Goal: Task Accomplishment & Management: Manage account settings

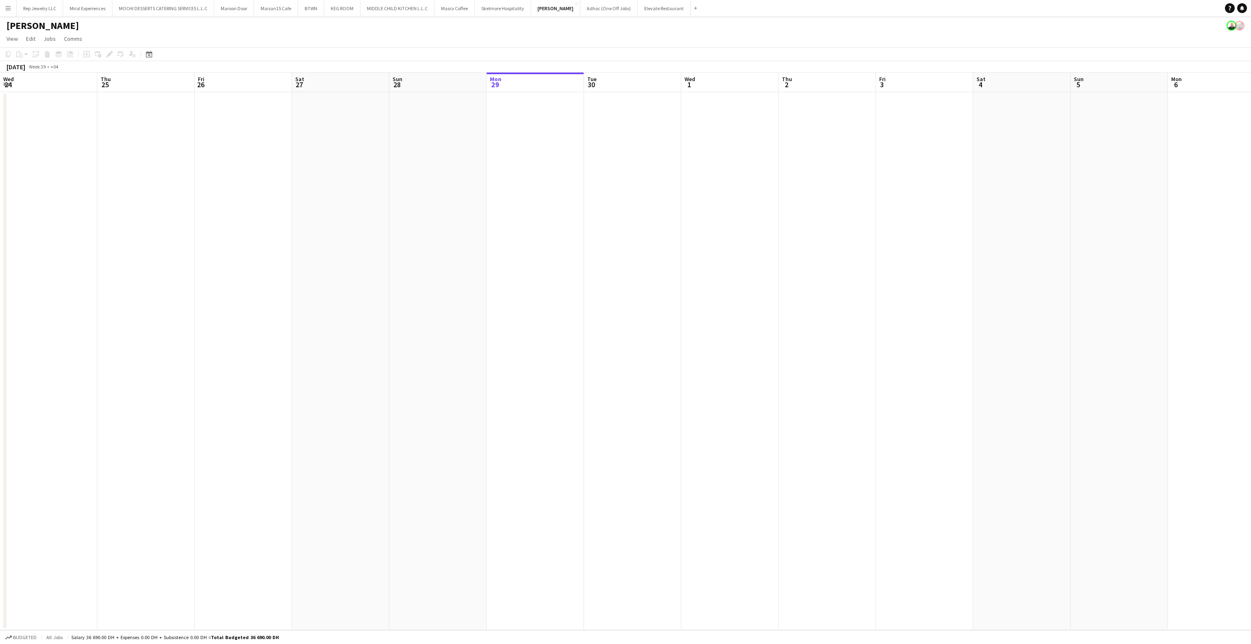
scroll to position [0, 242]
click at [142, 11] on button "MOCHI DESSERTS CATERING SERVICES L.L.C Close" at bounding box center [163, 8] width 102 height 16
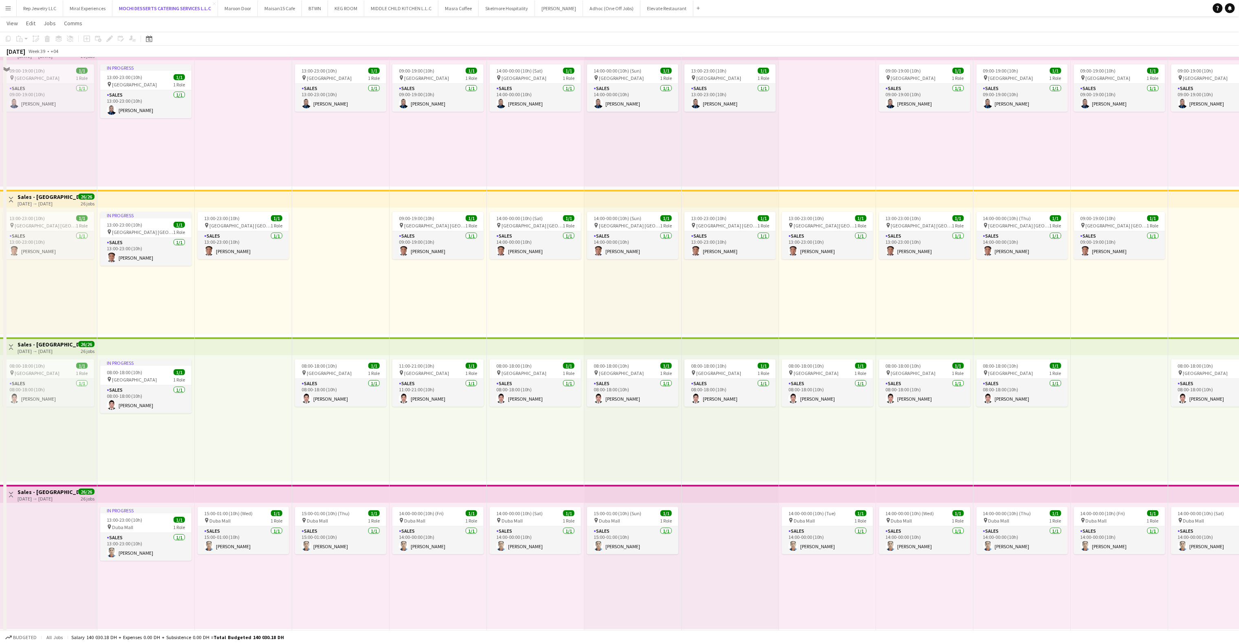
scroll to position [1165, 0]
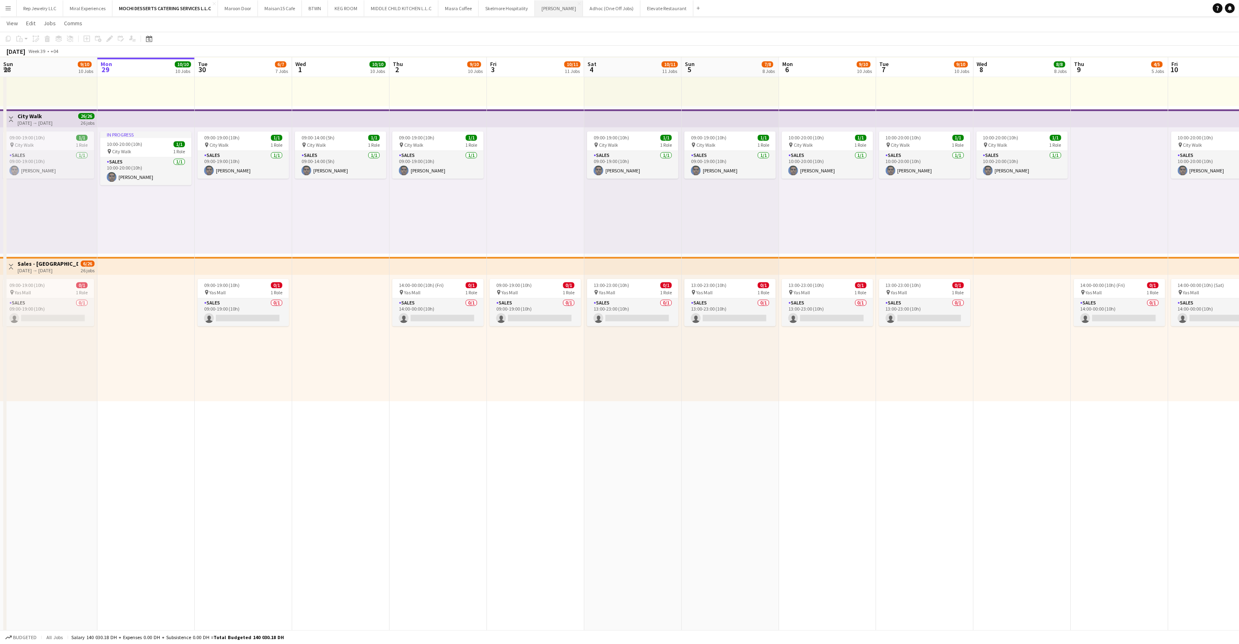
click at [543, 11] on button "LENA Close" at bounding box center [559, 8] width 48 height 16
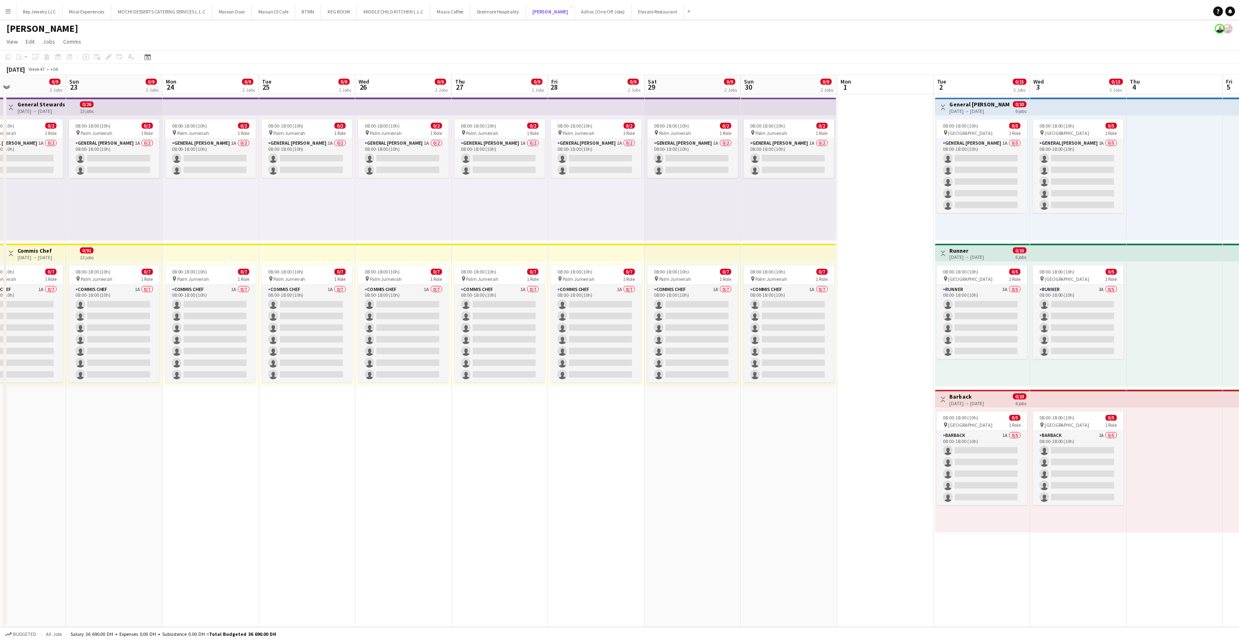
scroll to position [0, 330]
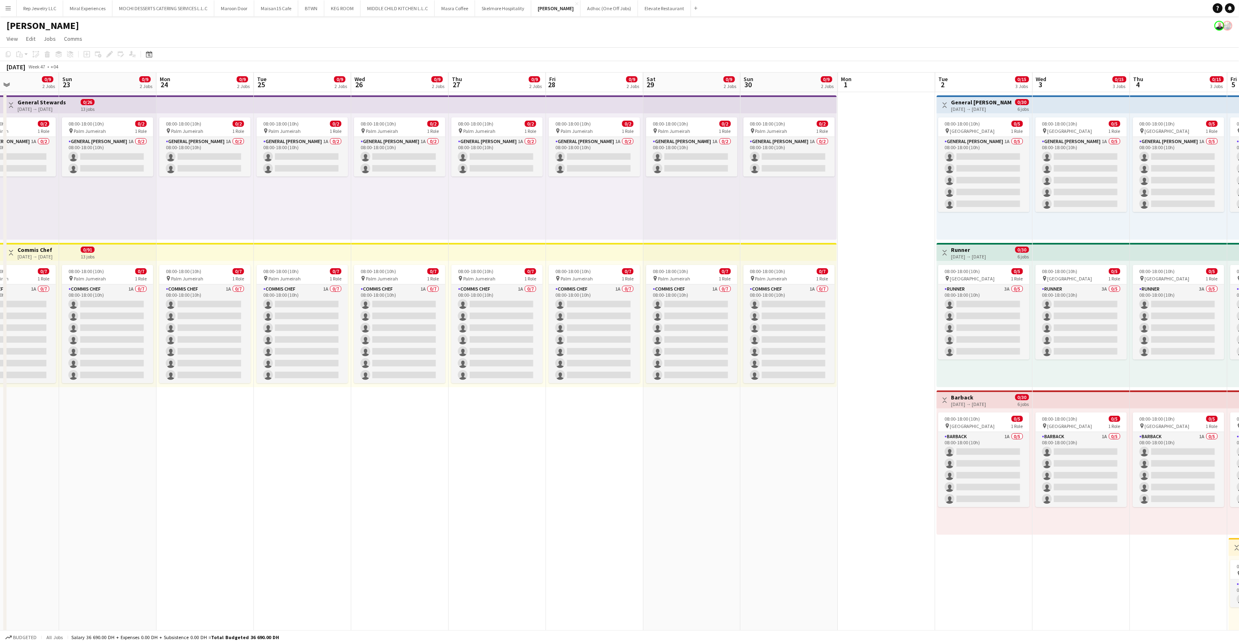
click at [955, 99] on h3 "General Steward" at bounding box center [981, 102] width 61 height 7
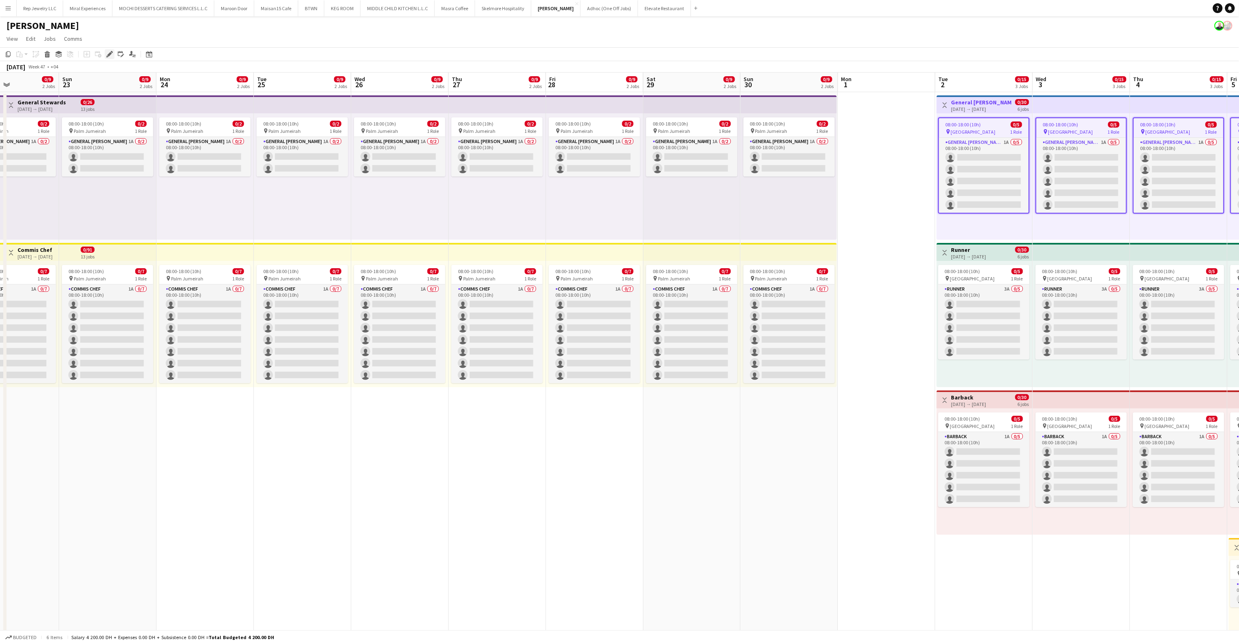
click at [111, 54] on icon "Edit" at bounding box center [109, 54] width 7 height 7
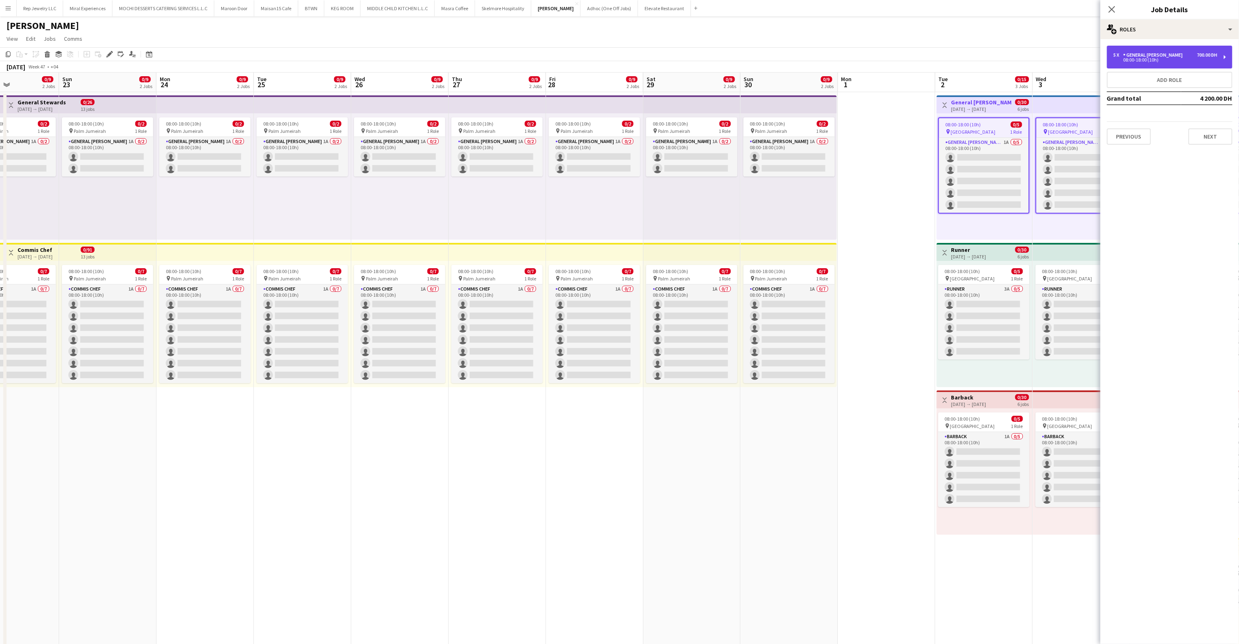
click at [1176, 56] on div "5 x General Steward 700.00 DH" at bounding box center [1165, 55] width 104 height 6
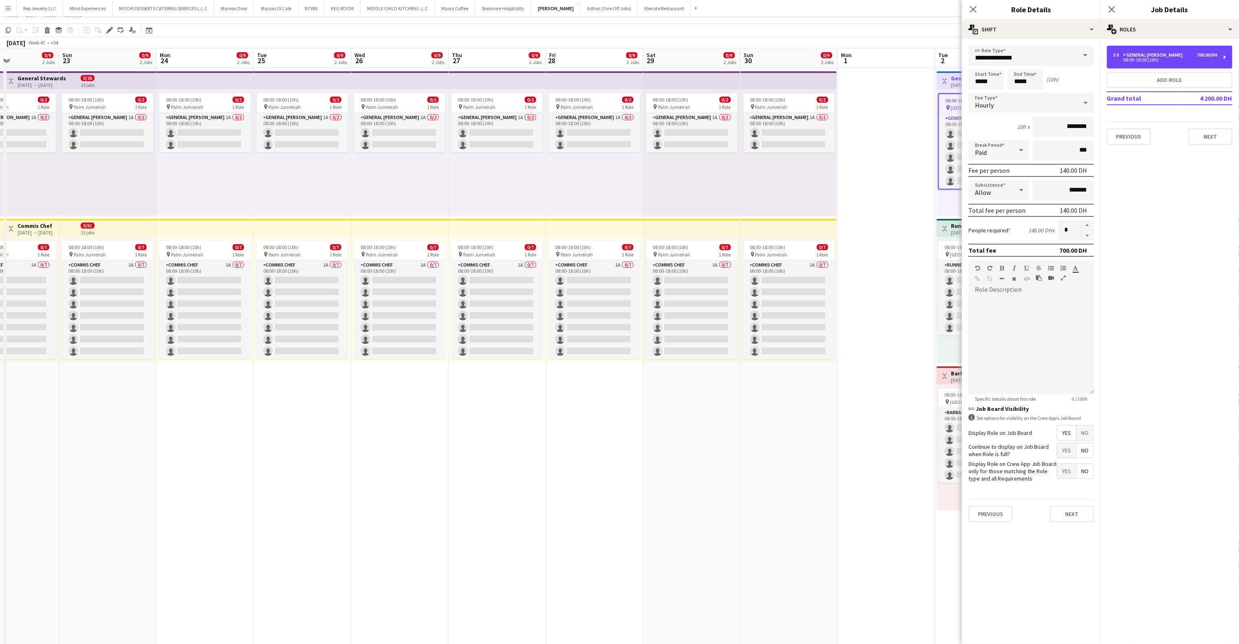
scroll to position [24, 0]
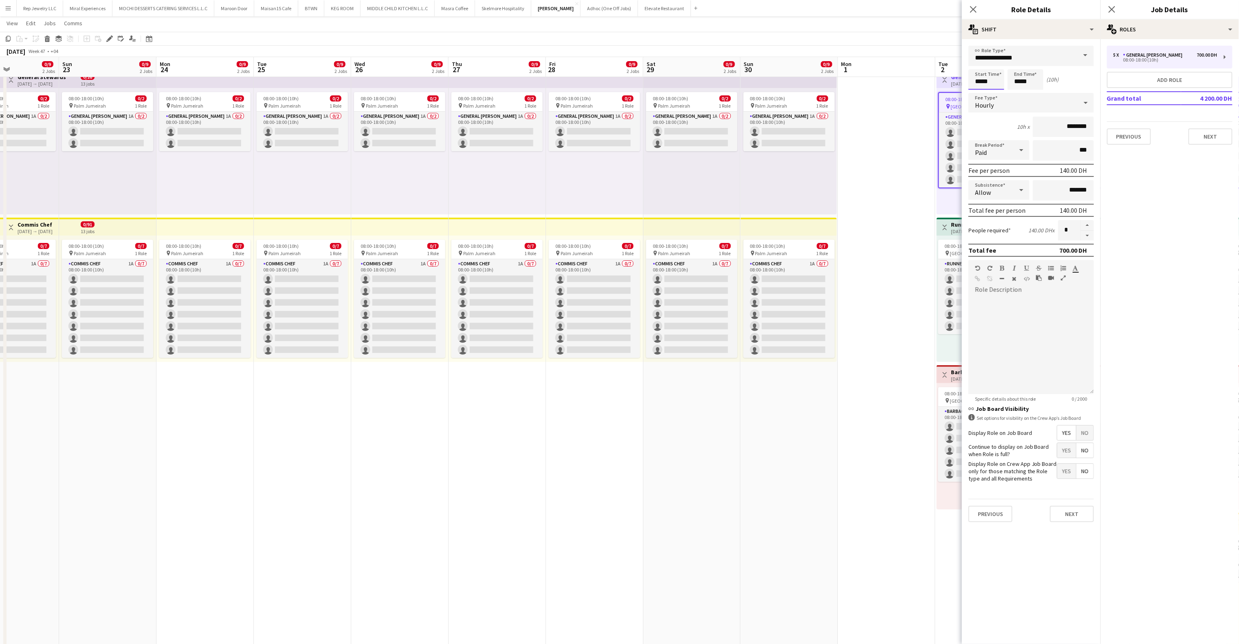
click at [973, 83] on input "*****" at bounding box center [986, 79] width 36 height 20
type input "*****"
click at [1013, 81] on input "*****" at bounding box center [1025, 79] width 36 height 20
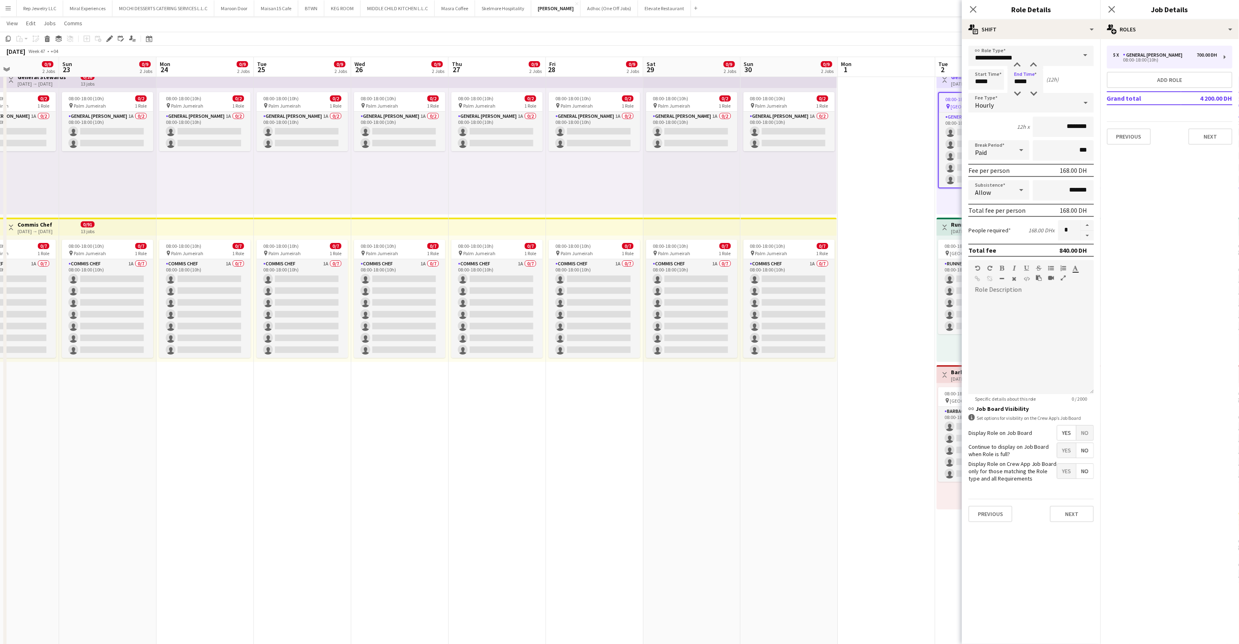
click at [1185, 253] on mat-expansion-panel "pencil3 General details 5 x General Steward 700.00 DH 08:00-18:00 (10h) Add rol…" at bounding box center [1169, 341] width 139 height 605
click at [1017, 87] on input "*****" at bounding box center [1025, 79] width 36 height 20
type input "*****"
click at [1112, 7] on icon "Close pop-in" at bounding box center [1112, 9] width 8 height 8
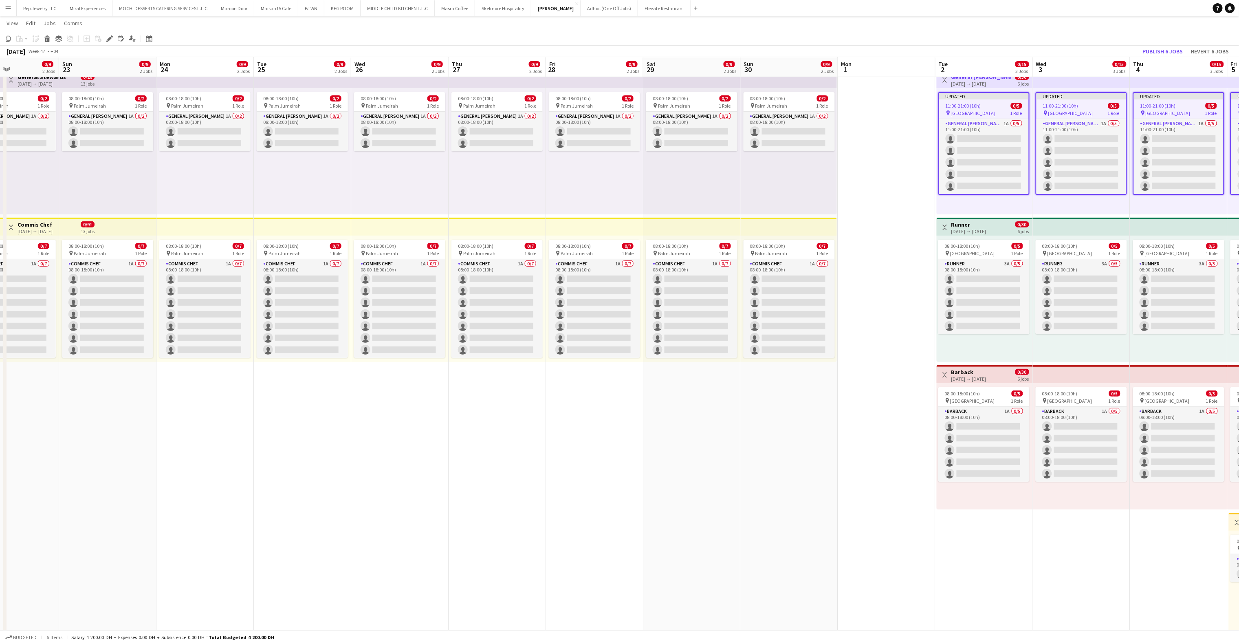
click at [983, 222] on h3 "Runner" at bounding box center [968, 224] width 35 height 7
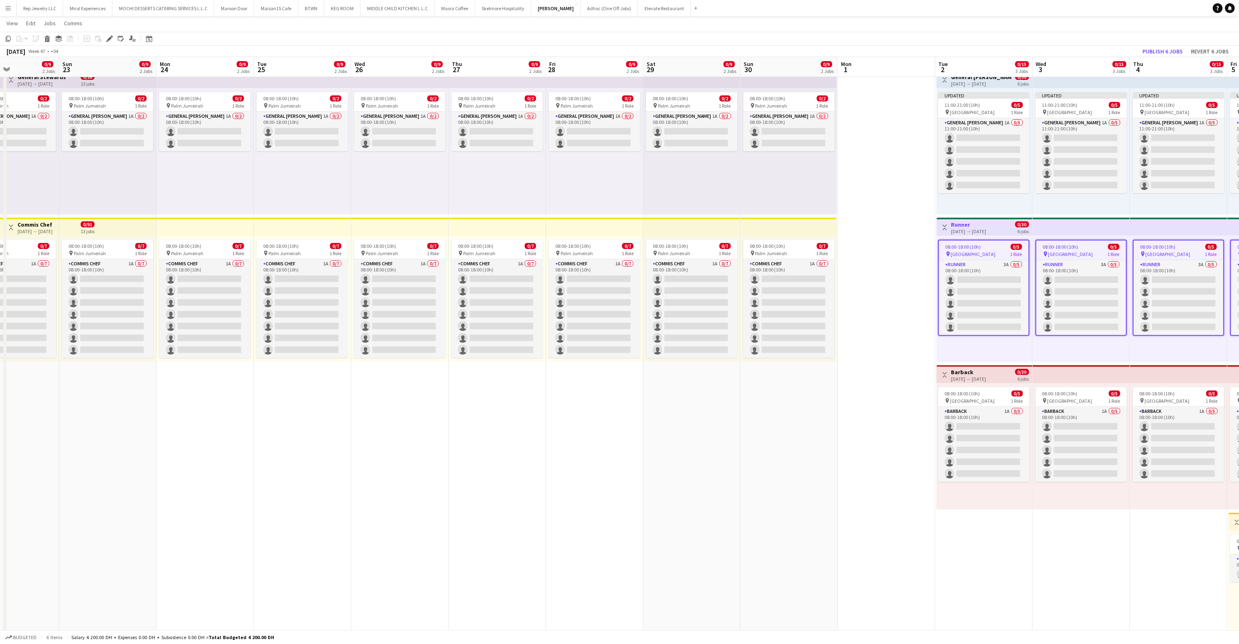
click at [986, 221] on h3 "Runner" at bounding box center [968, 224] width 35 height 7
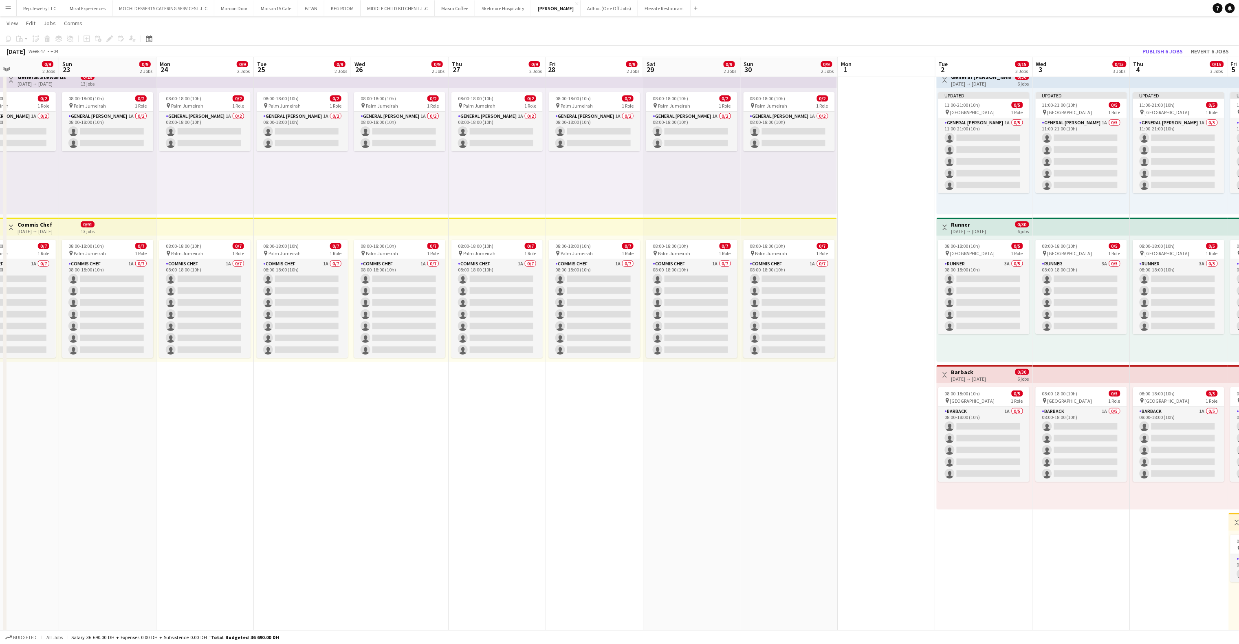
click at [986, 221] on h3 "Runner" at bounding box center [968, 224] width 35 height 7
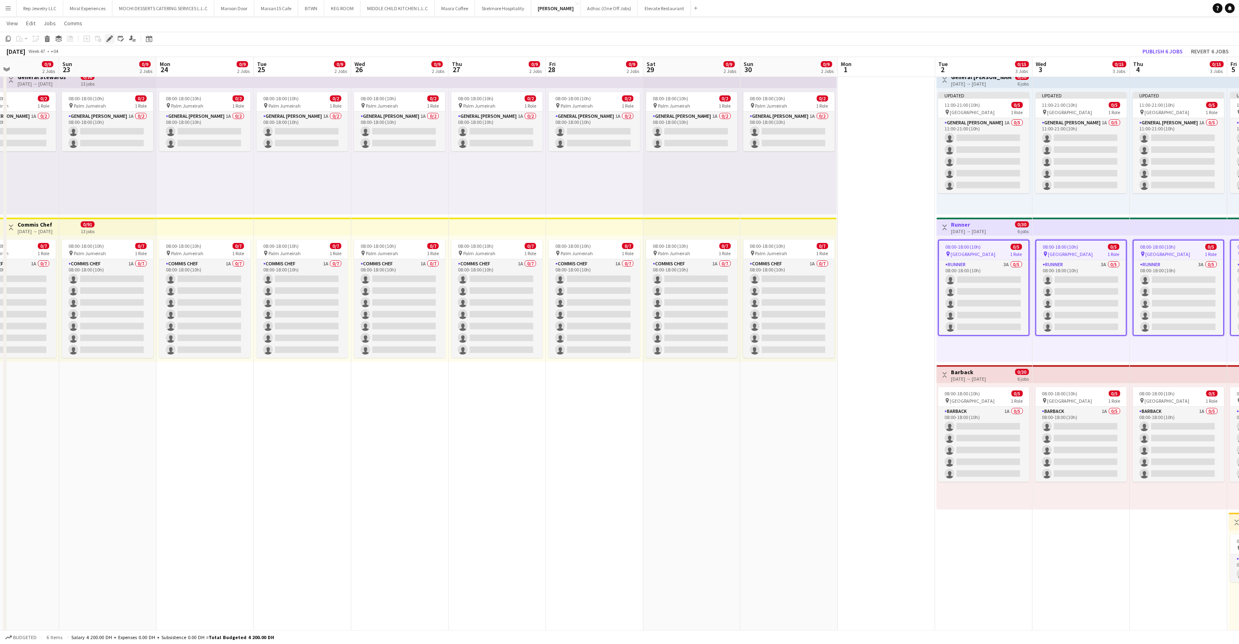
click at [109, 38] on icon at bounding box center [109, 39] width 4 height 4
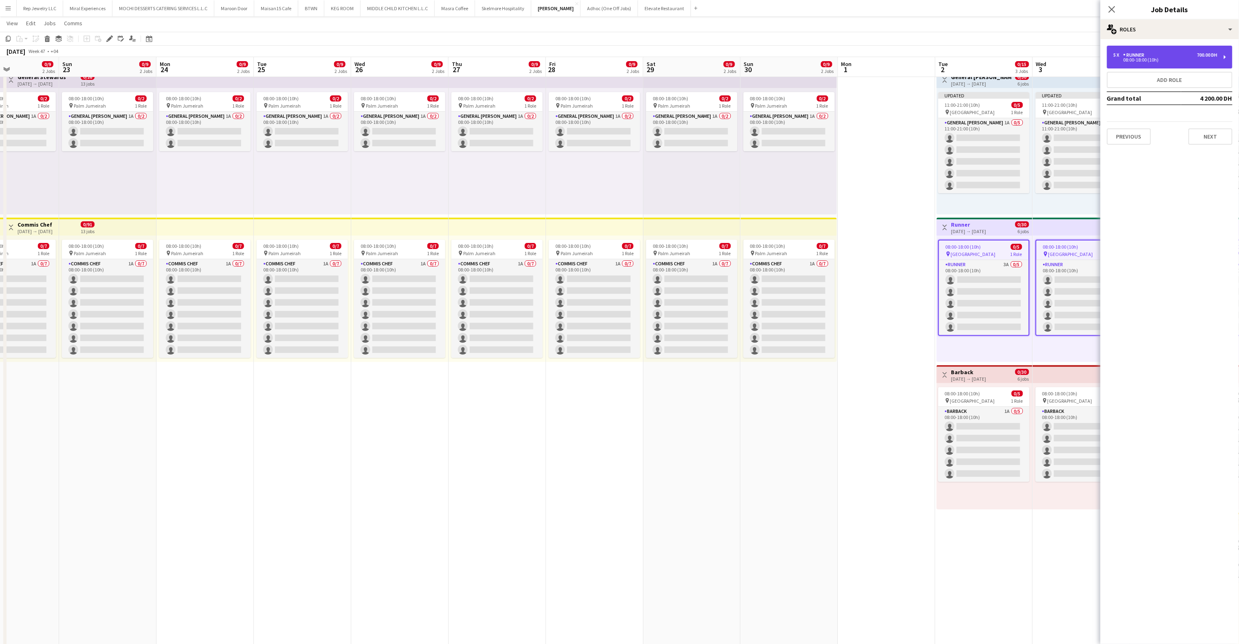
click at [1150, 58] on div "08:00-18:00 (10h)" at bounding box center [1165, 60] width 104 height 4
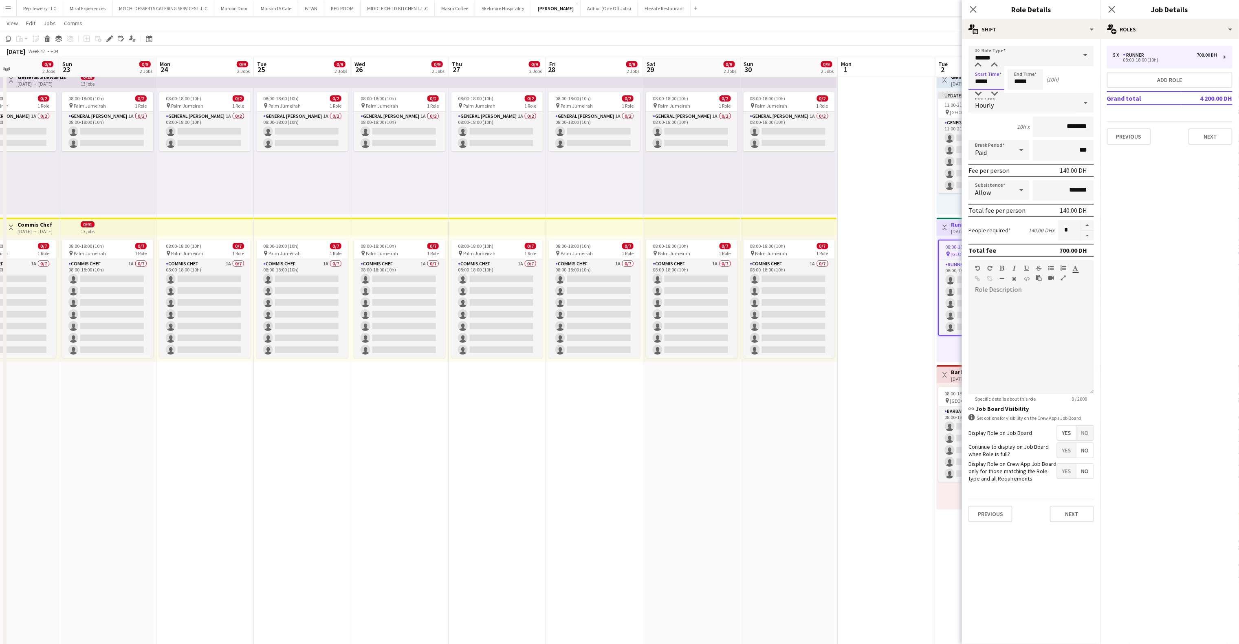
click at [978, 84] on input "*****" at bounding box center [986, 79] width 36 height 20
type input "*****"
click at [1011, 81] on input "*****" at bounding box center [1025, 79] width 36 height 20
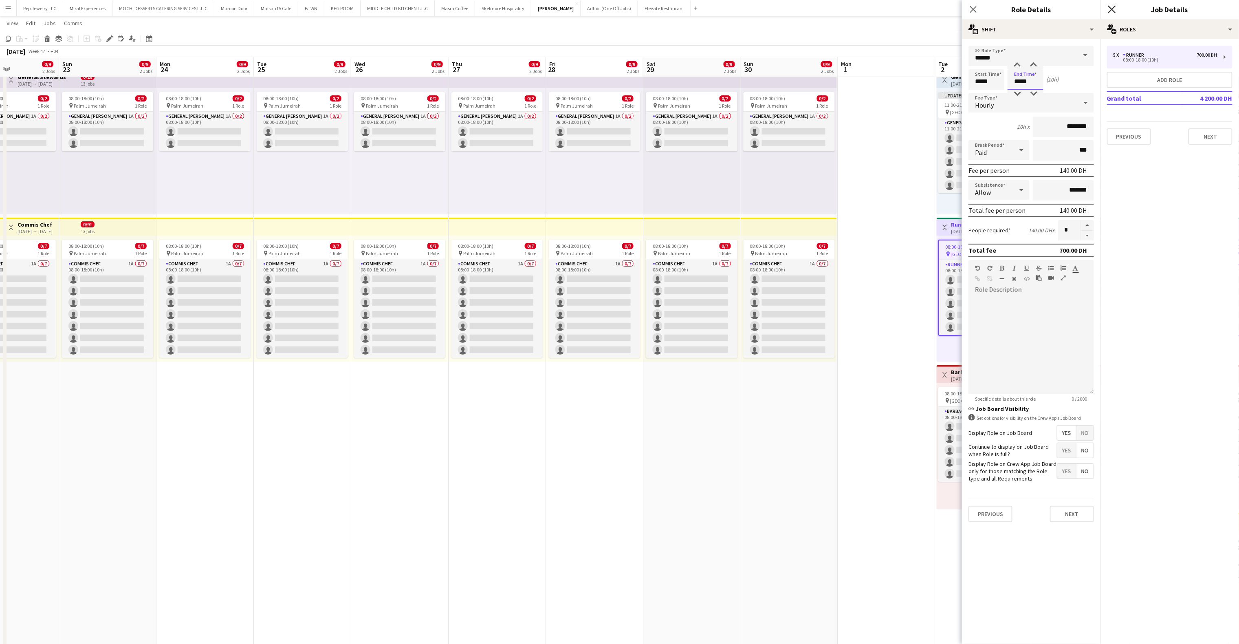
type input "*****"
click at [1112, 10] on icon at bounding box center [1112, 9] width 8 height 8
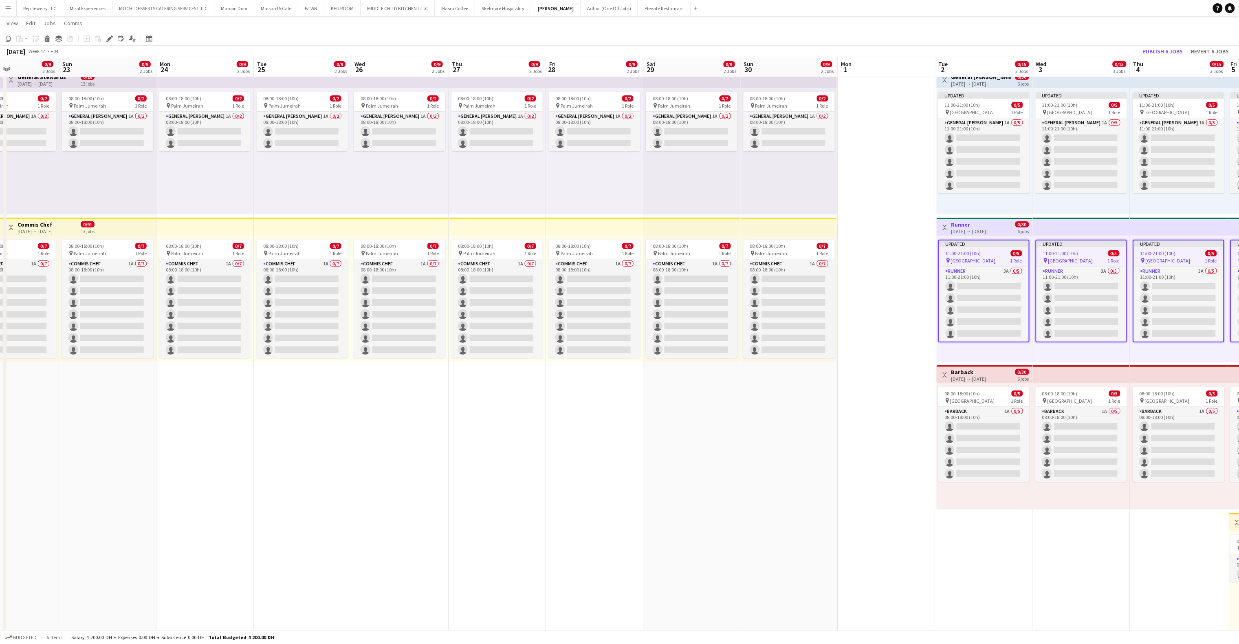
click at [996, 364] on app-date-cell "Toggle View General Steward 02-12-2025 → 07-12-2025 0/30 6 jobs Updated 11:00-2…" at bounding box center [983, 511] width 97 height 888
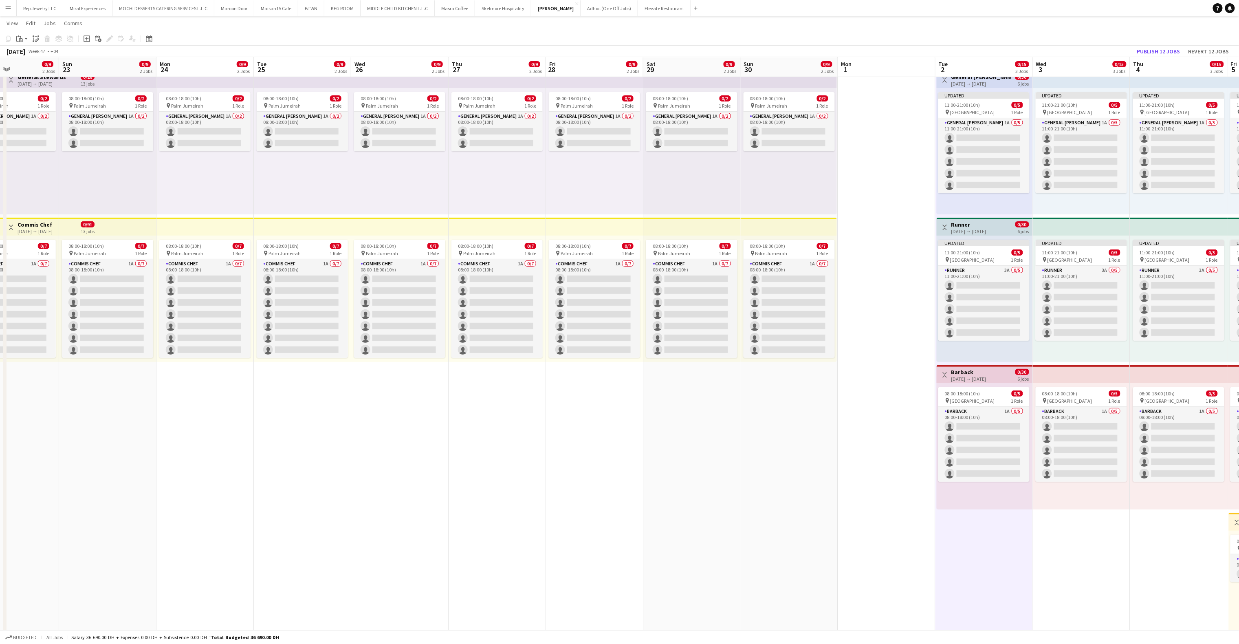
click at [986, 368] on h3 "Barback" at bounding box center [968, 371] width 35 height 7
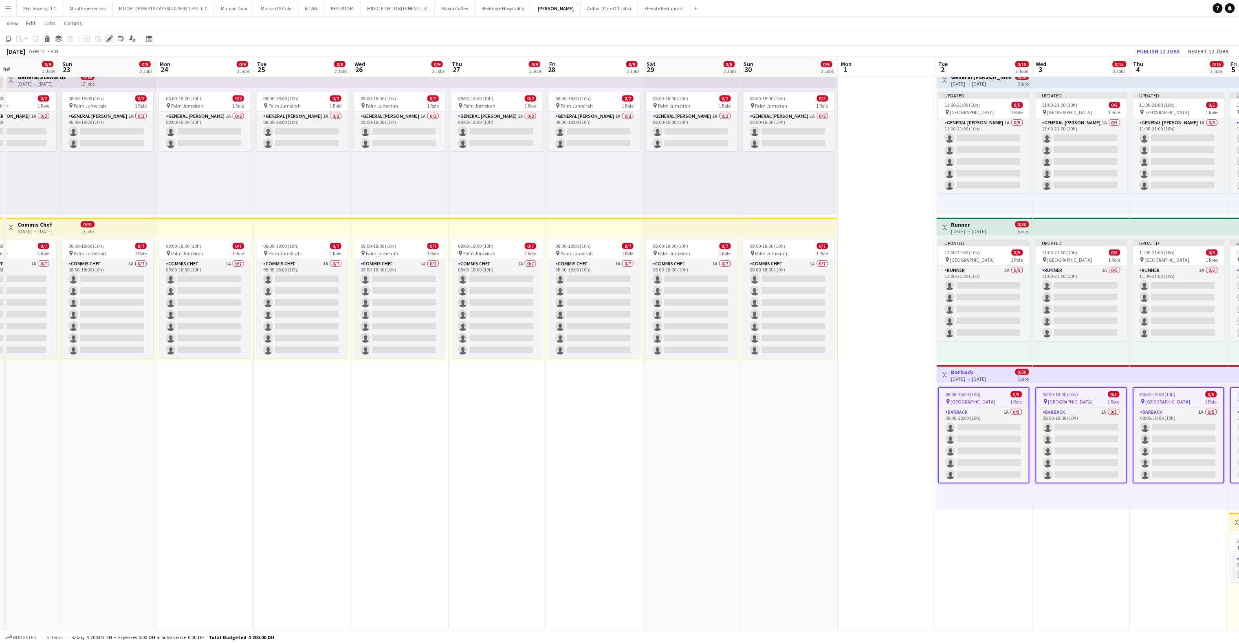
click at [105, 39] on div "Edit" at bounding box center [110, 39] width 10 height 10
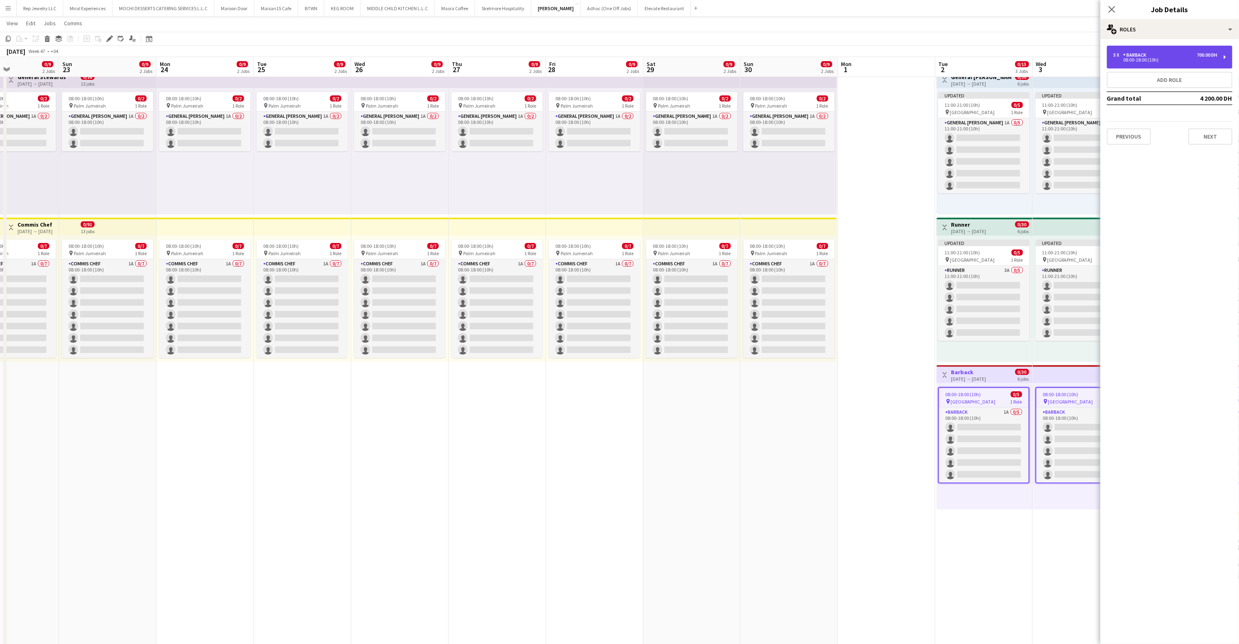
click at [1186, 60] on div "08:00-18:00 (10h)" at bounding box center [1165, 60] width 104 height 4
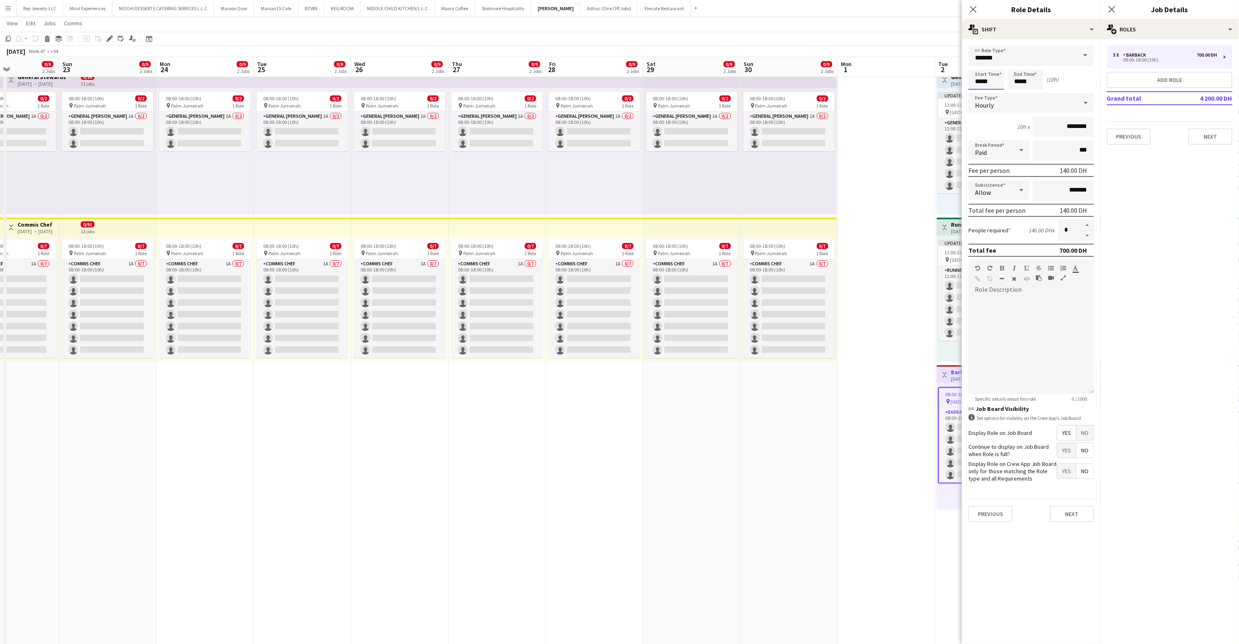
click at [976, 80] on input "*****" at bounding box center [986, 79] width 36 height 20
type input "*****"
click at [1016, 80] on input "*****" at bounding box center [1025, 79] width 36 height 20
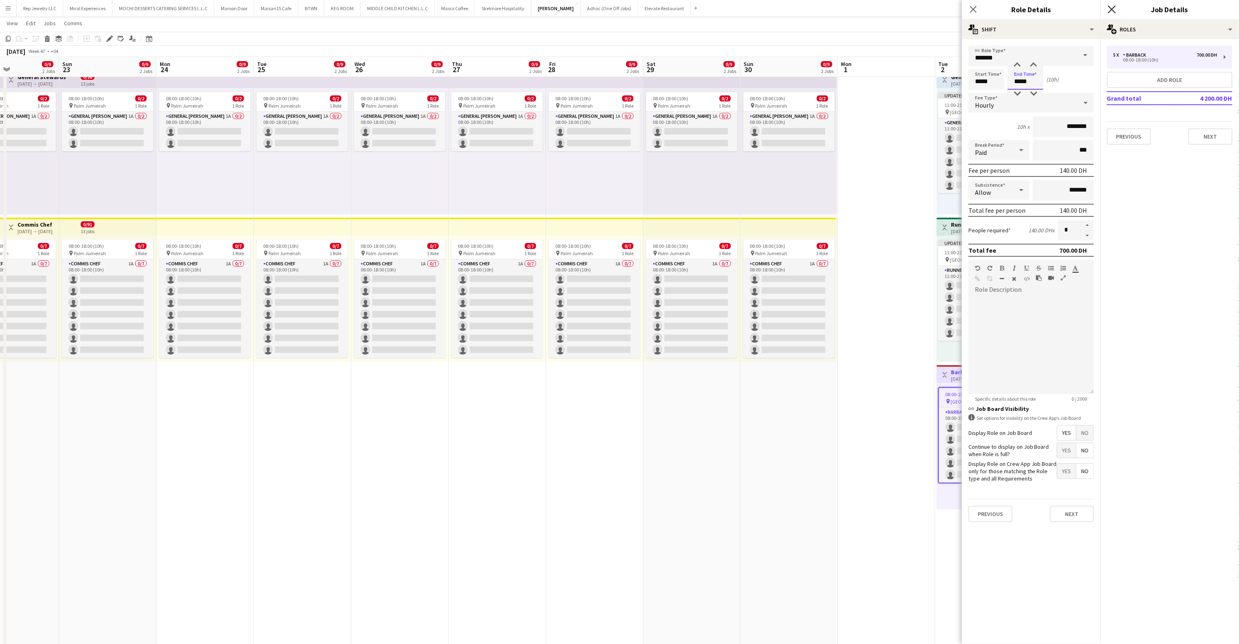
type input "*****"
click at [1112, 9] on icon at bounding box center [1112, 9] width 8 height 8
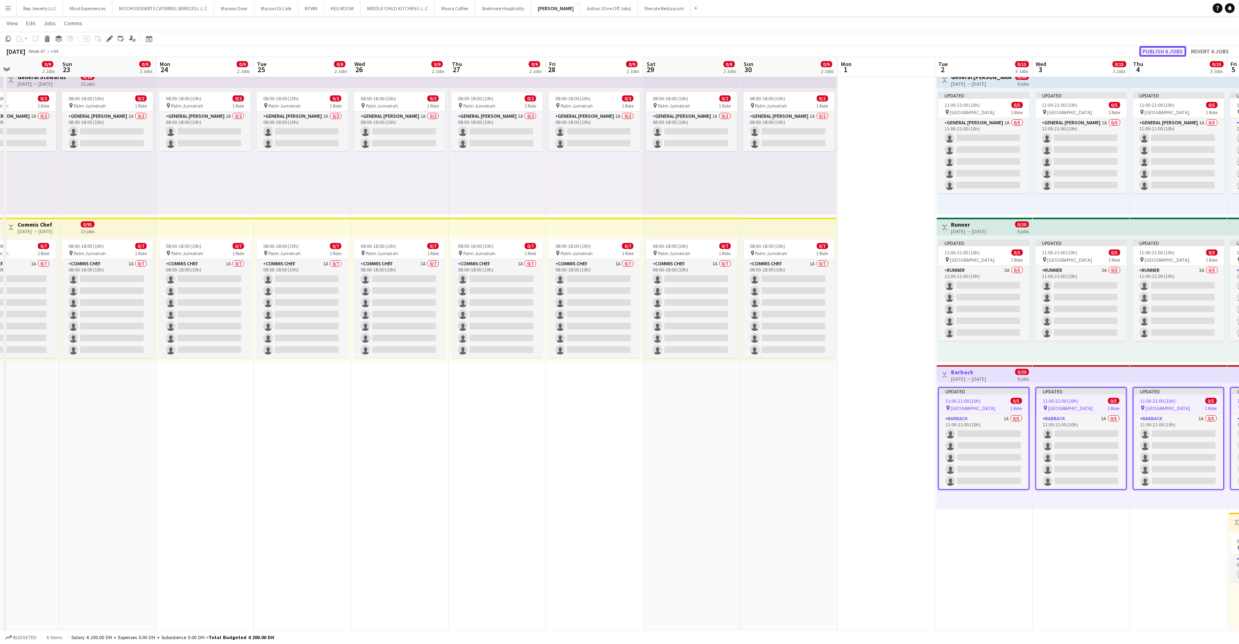
click at [1152, 50] on button "Publish 6 jobs" at bounding box center [1162, 51] width 47 height 11
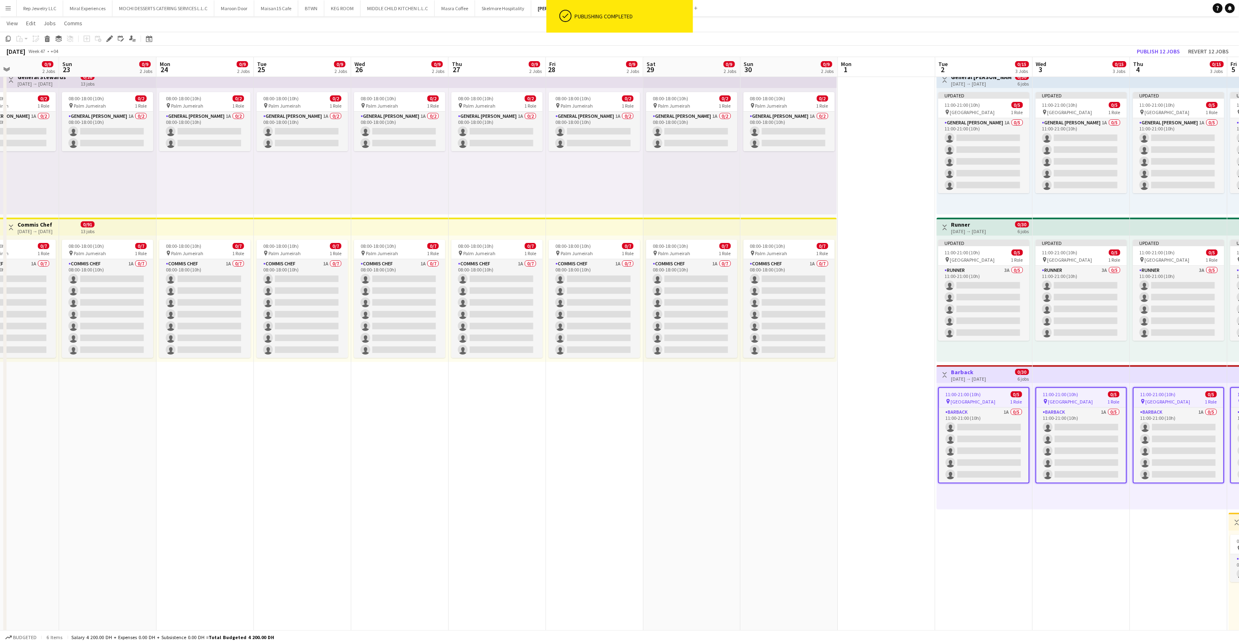
click at [903, 226] on app-date-cell at bounding box center [886, 511] width 97 height 888
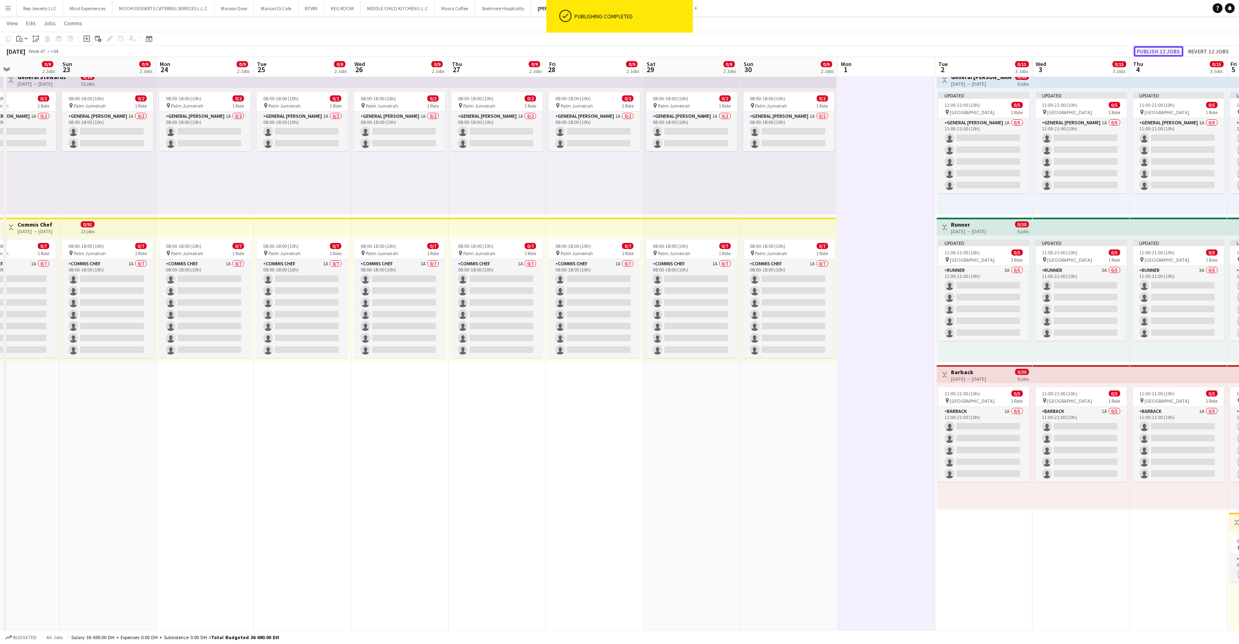
click at [1155, 48] on button "Publish 12 jobs" at bounding box center [1159, 51] width 50 height 11
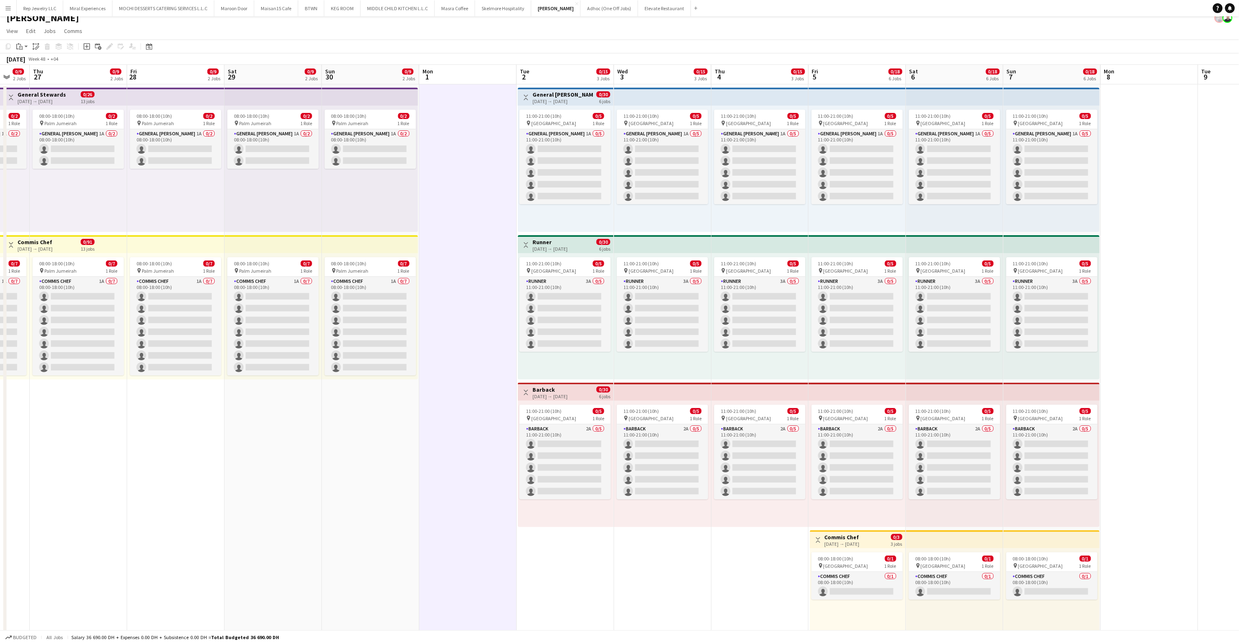
scroll to position [0, 0]
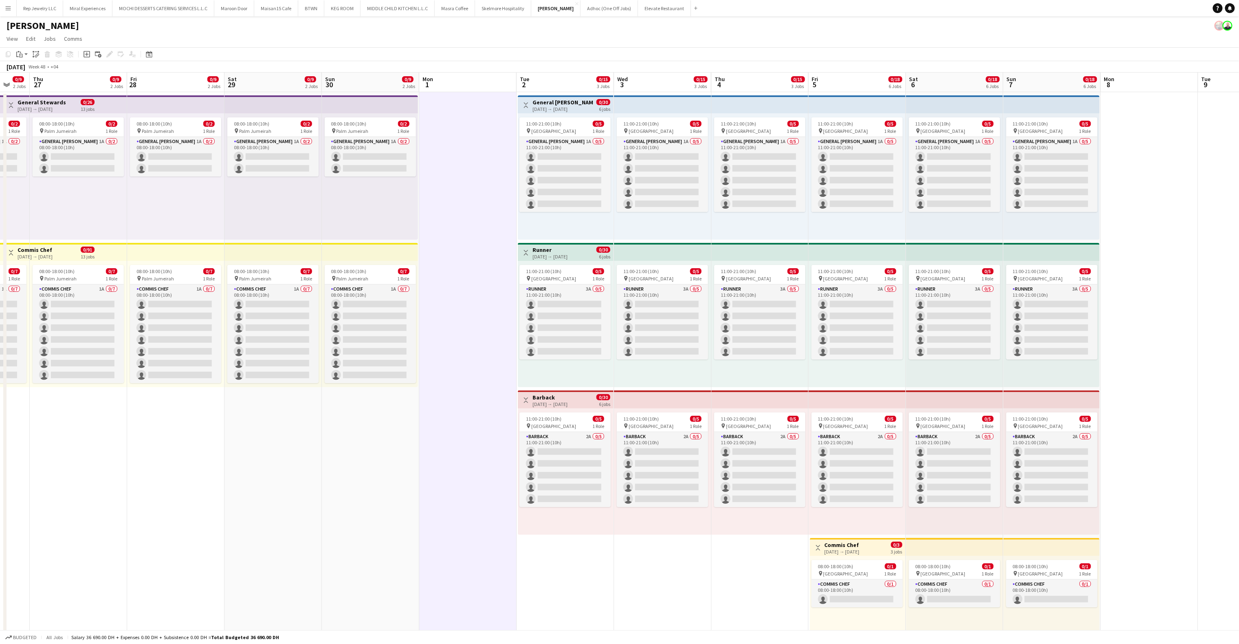
click at [699, 395] on app-top-bar at bounding box center [662, 399] width 97 height 18
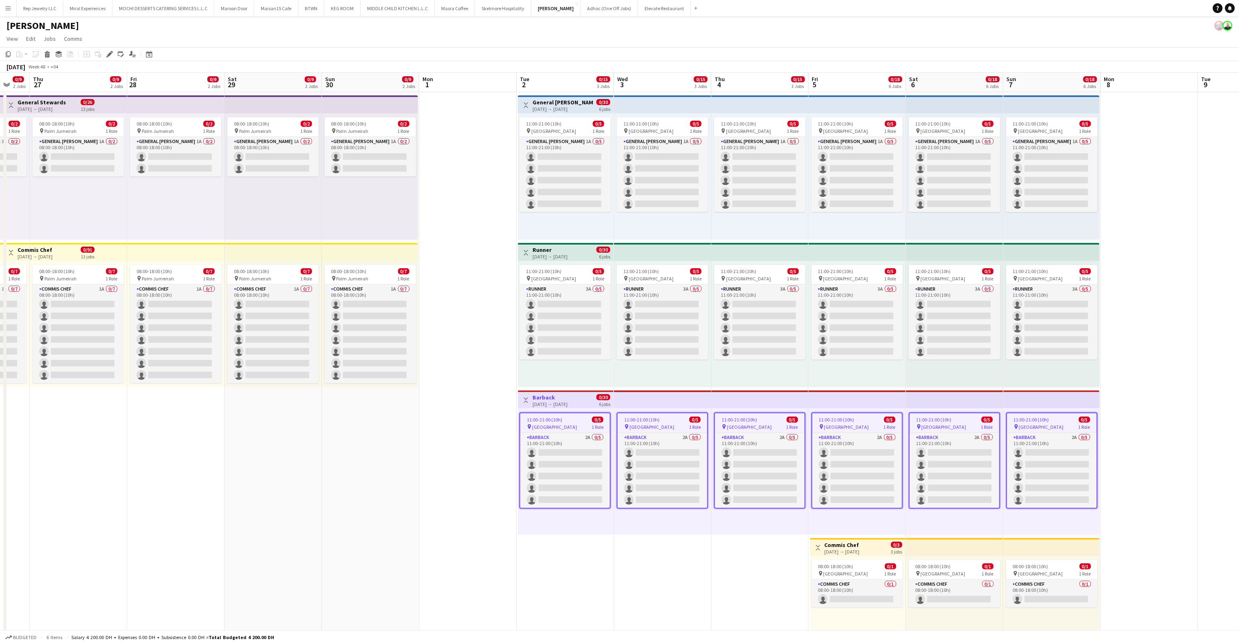
click at [649, 248] on app-top-bar at bounding box center [662, 252] width 97 height 18
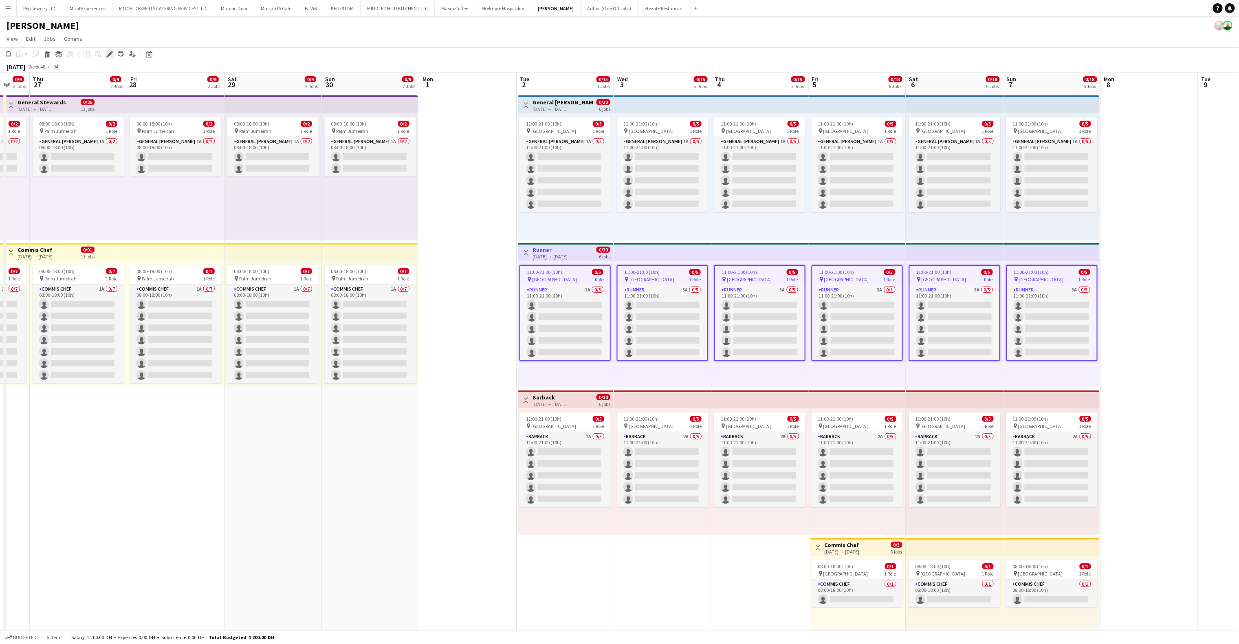
click at [113, 54] on div "Edit" at bounding box center [110, 54] width 10 height 10
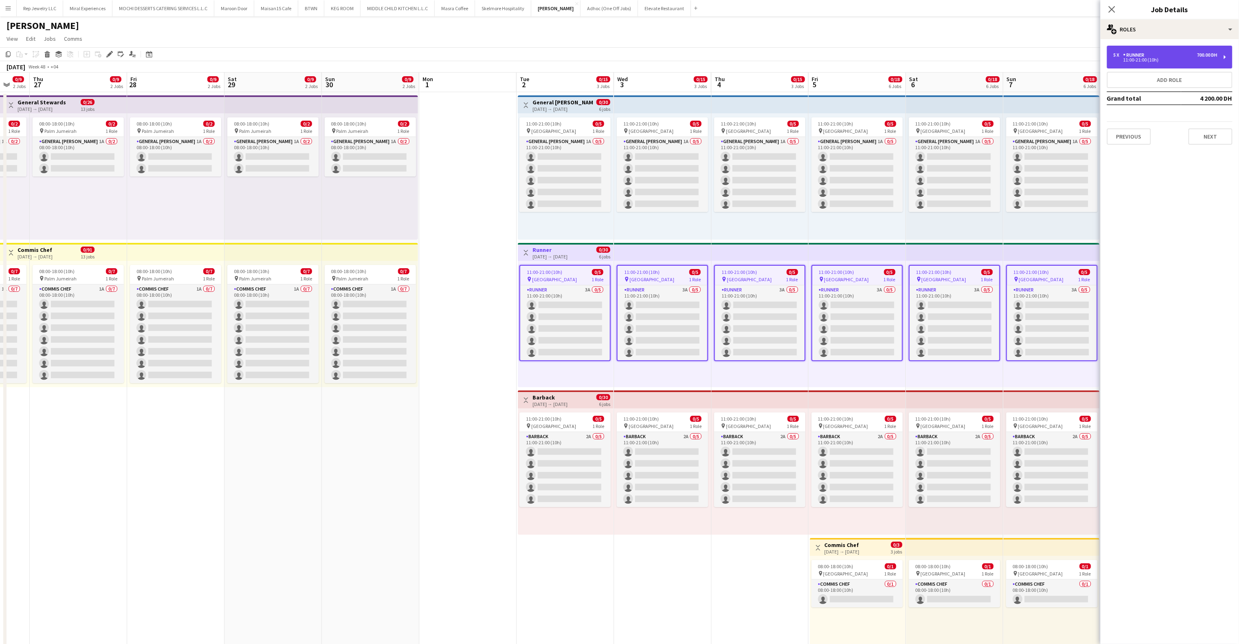
click at [1162, 55] on div "5 x Runner 700.00 DH" at bounding box center [1165, 55] width 104 height 6
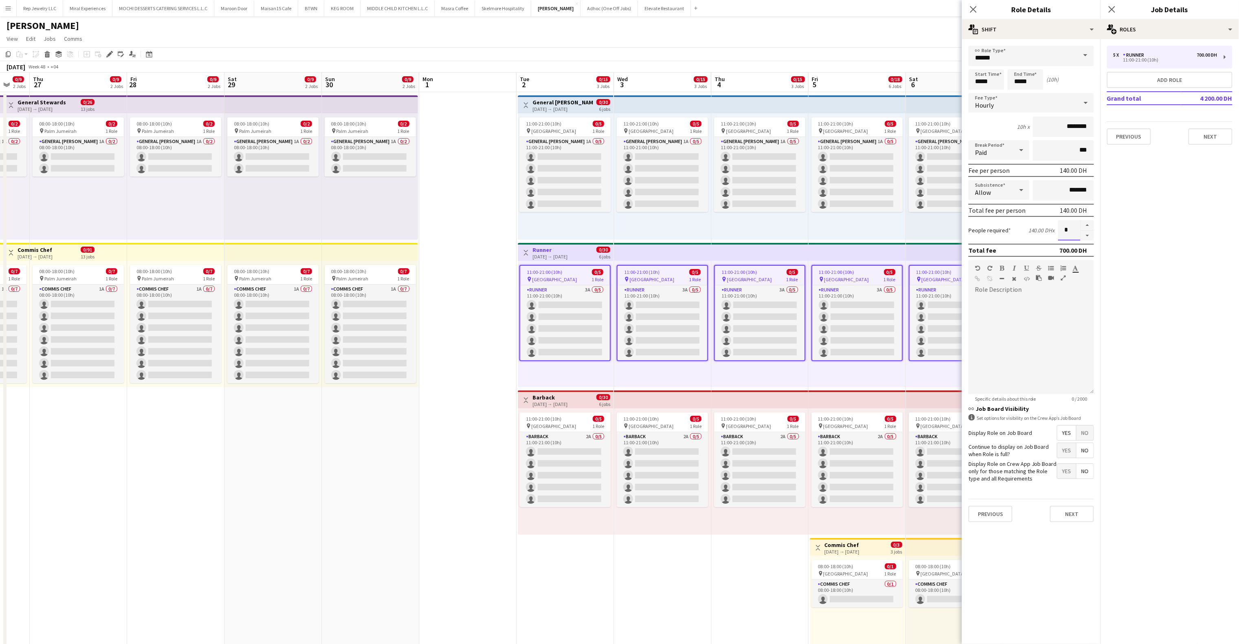
click at [1071, 224] on input "*" at bounding box center [1069, 230] width 22 height 20
type input "**"
click at [1160, 179] on mat-expansion-panel "pencil3 General details 5 x Runner 700.00 DH 11:00-21:00 (10h) Add role Grand t…" at bounding box center [1169, 341] width 139 height 605
click at [1110, 9] on icon "Close pop-in" at bounding box center [1112, 9] width 8 height 8
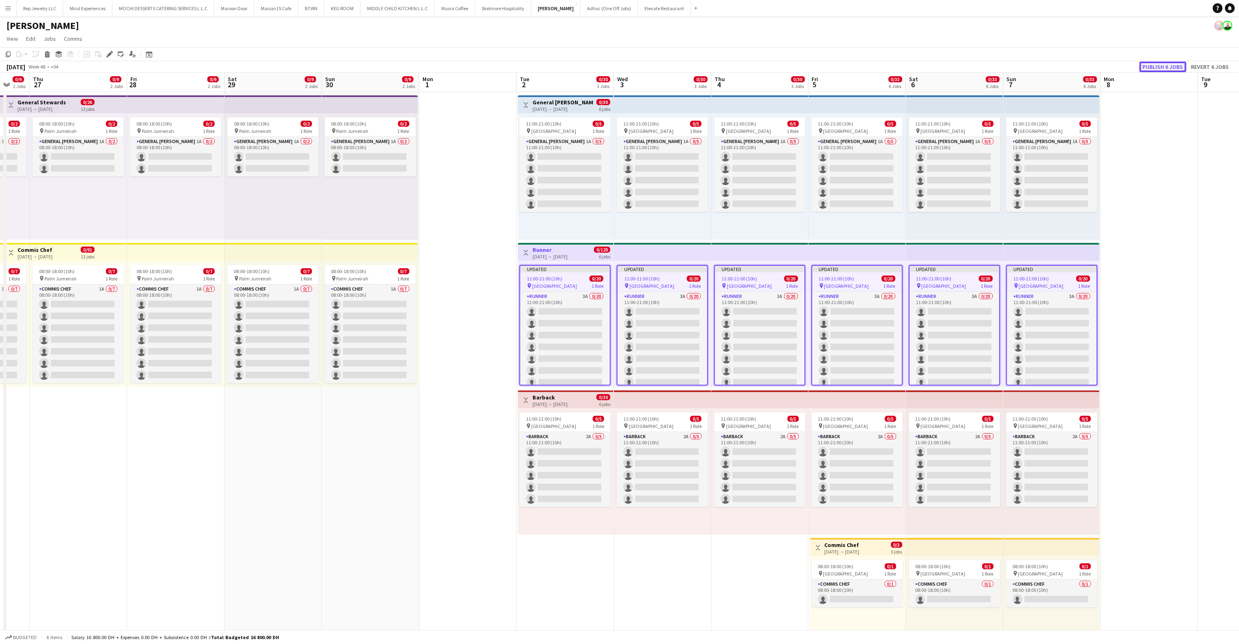
click at [1147, 65] on button "Publish 6 jobs" at bounding box center [1162, 67] width 47 height 11
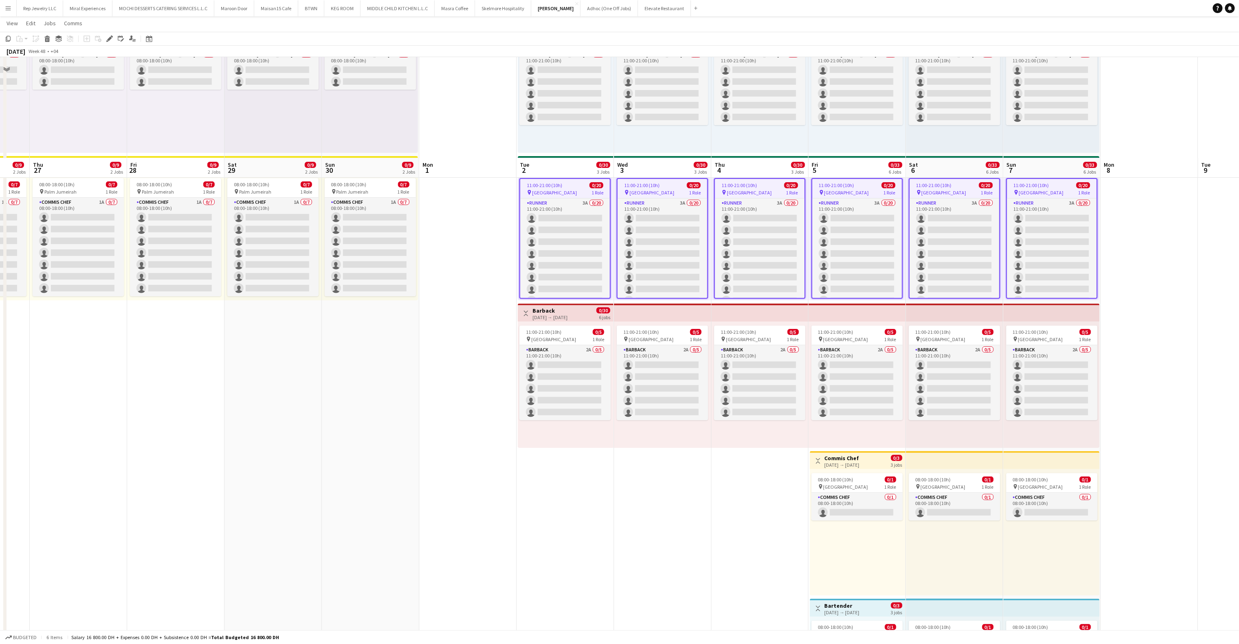
scroll to position [187, 0]
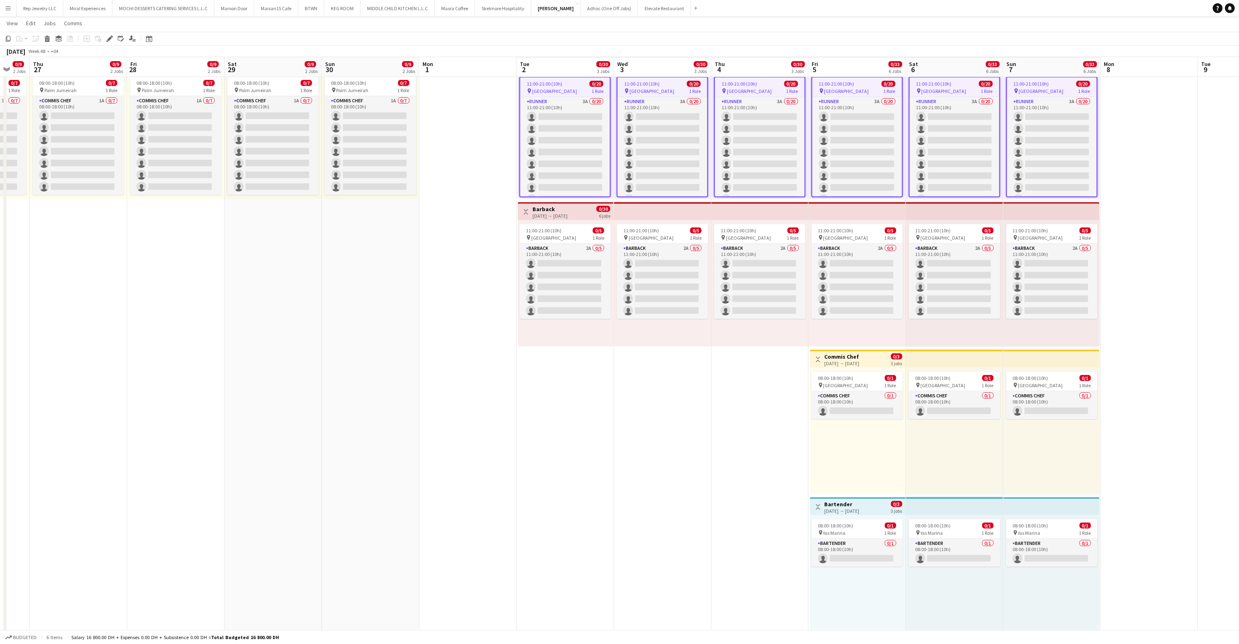
click at [928, 508] on app-top-bar at bounding box center [954, 506] width 97 height 18
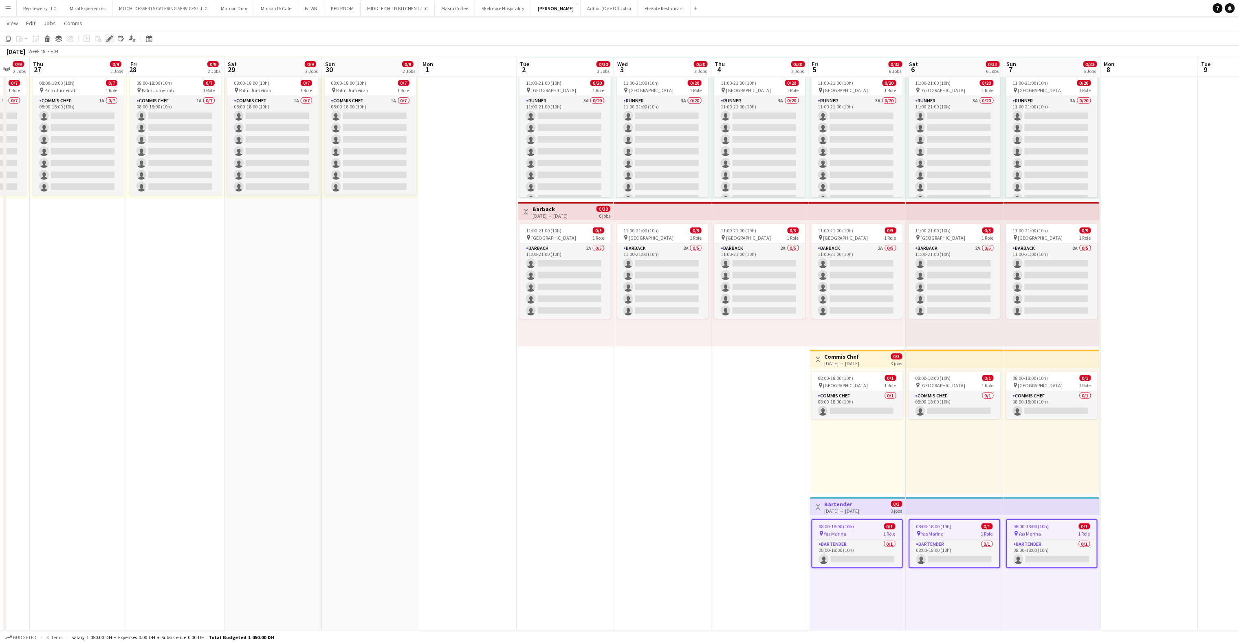
click at [105, 39] on div "Edit" at bounding box center [110, 39] width 10 height 10
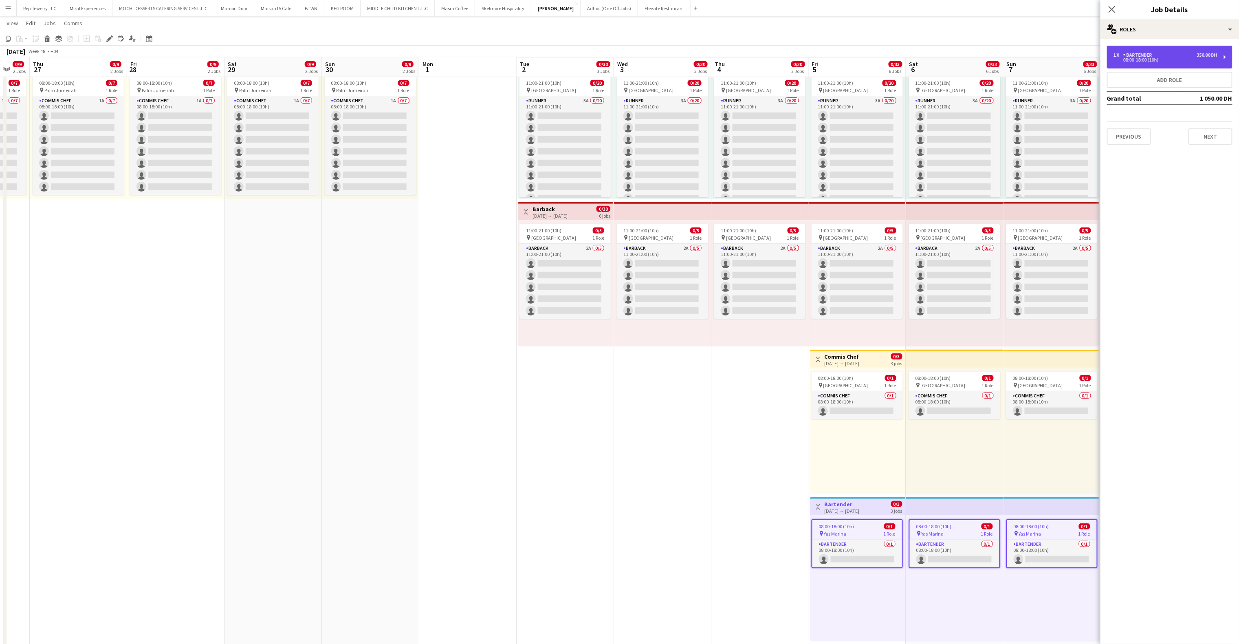
click at [1176, 51] on div "1 x Bartender 350.00 DH 08:00-18:00 (10h)" at bounding box center [1169, 57] width 125 height 23
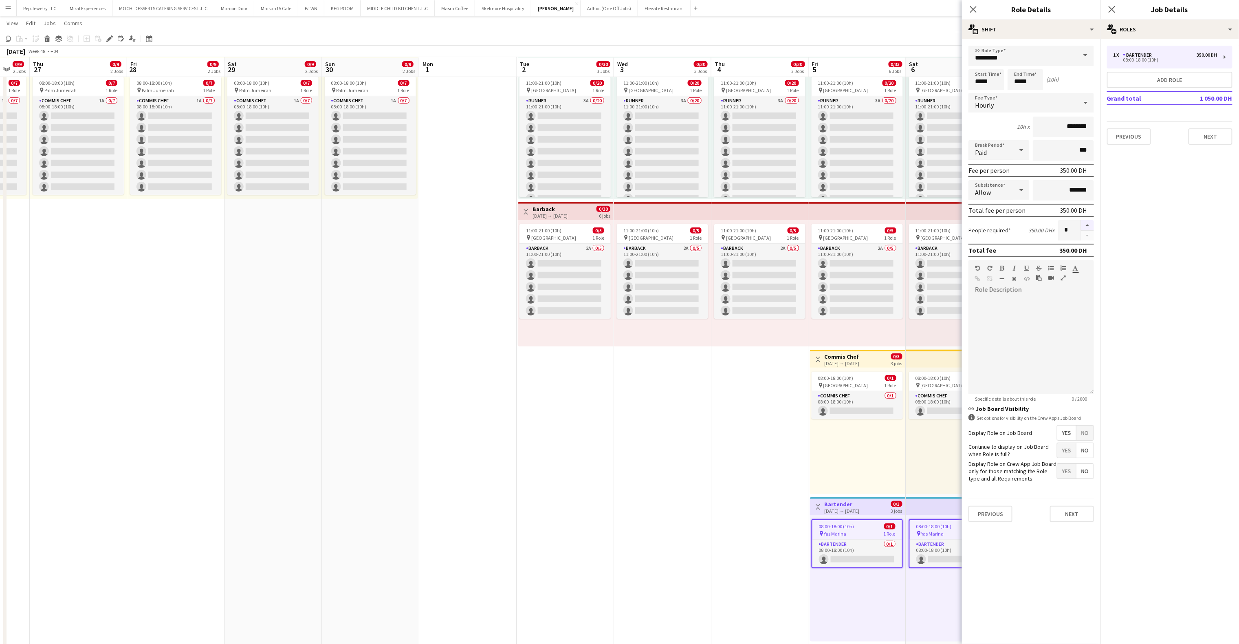
click at [1088, 226] on button "button" at bounding box center [1087, 225] width 13 height 11
type input "*"
click at [1116, 12] on app-icon "Close pop-in" at bounding box center [1112, 10] width 12 height 12
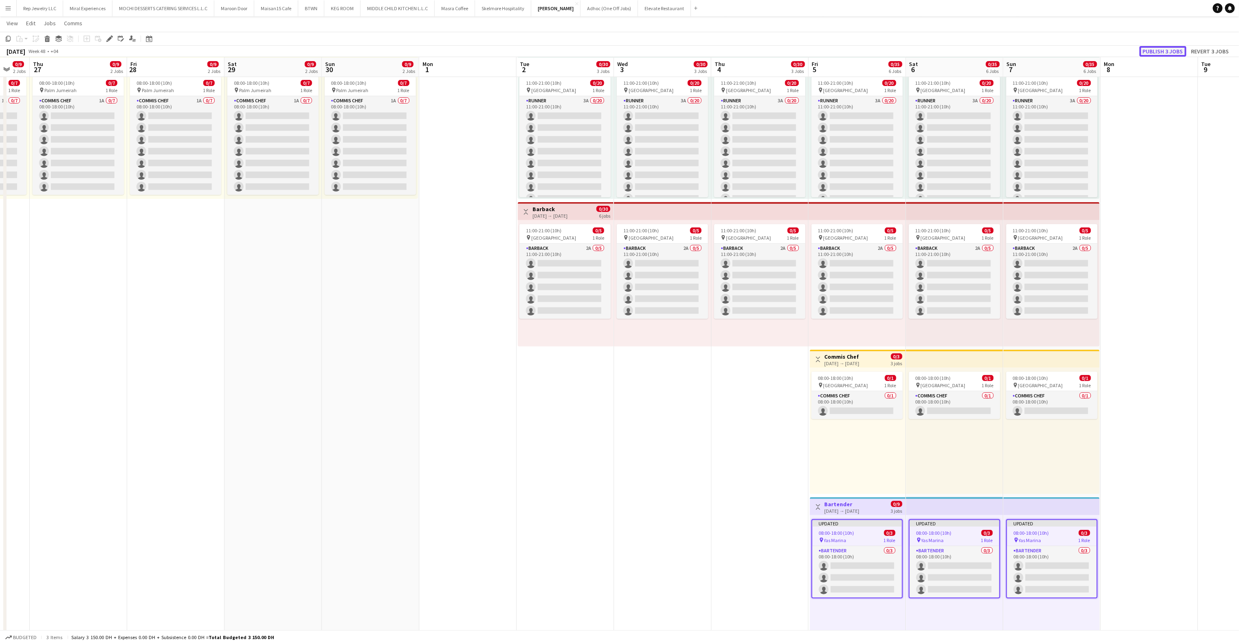
click at [1161, 55] on button "Publish 3 jobs" at bounding box center [1162, 51] width 47 height 11
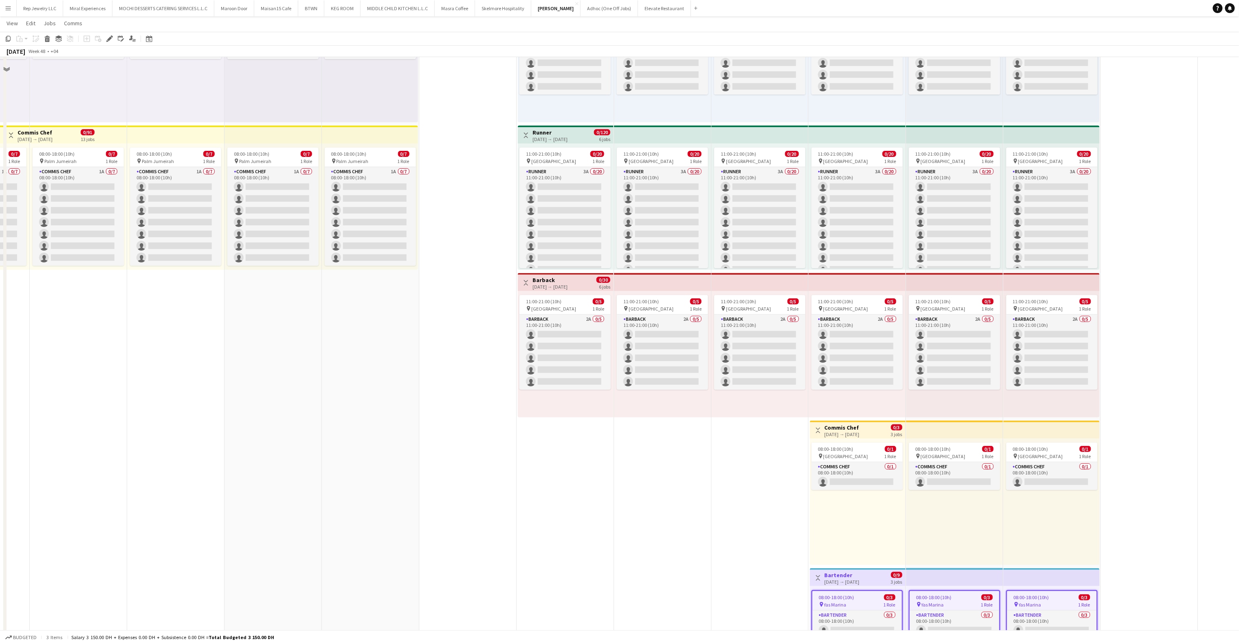
scroll to position [48, 0]
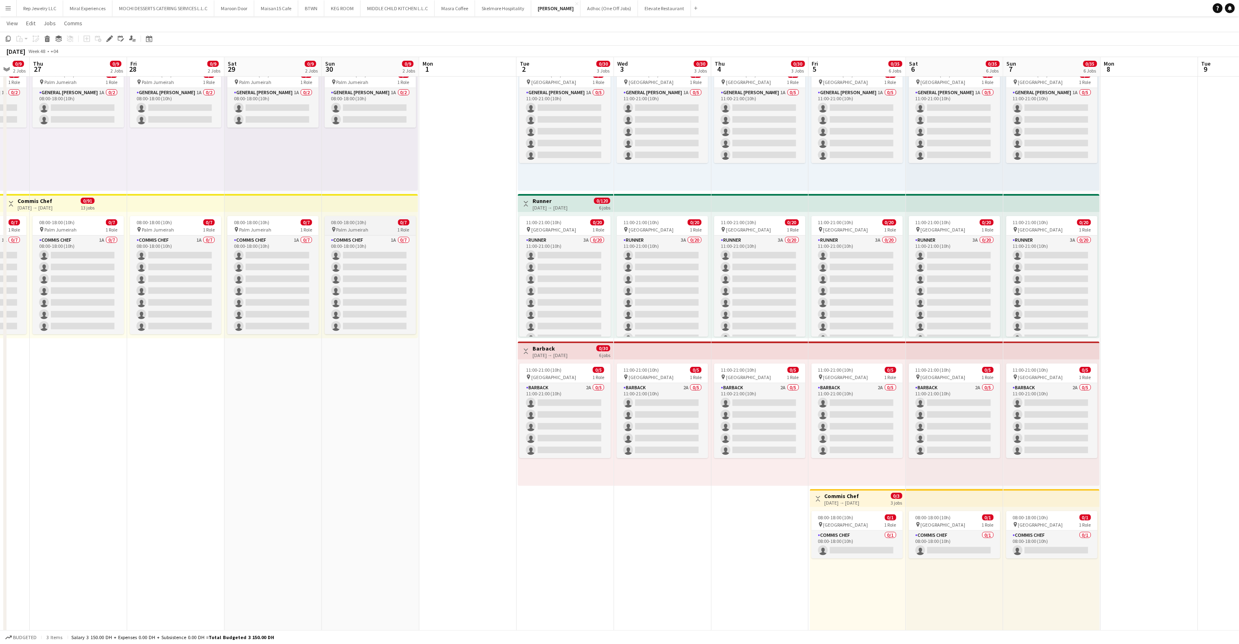
click at [349, 225] on span "08:00-18:00 (10h)" at bounding box center [348, 222] width 35 height 6
click at [334, 205] on app-top-bar at bounding box center [370, 203] width 96 height 18
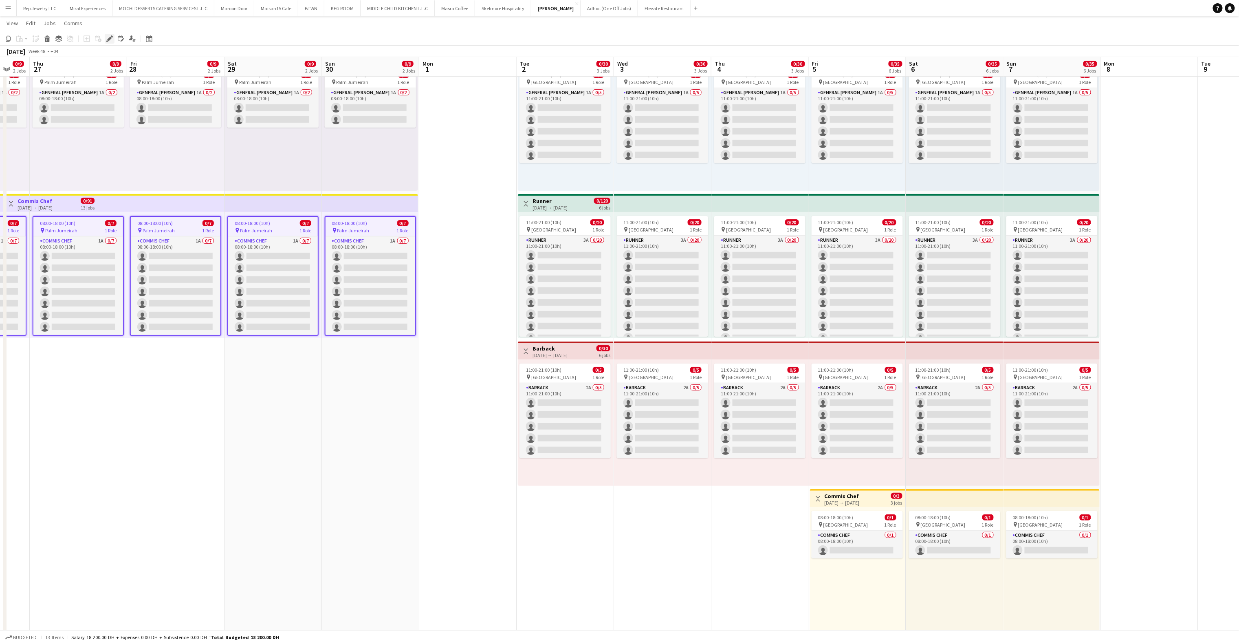
click at [105, 37] on div "Edit" at bounding box center [110, 39] width 10 height 10
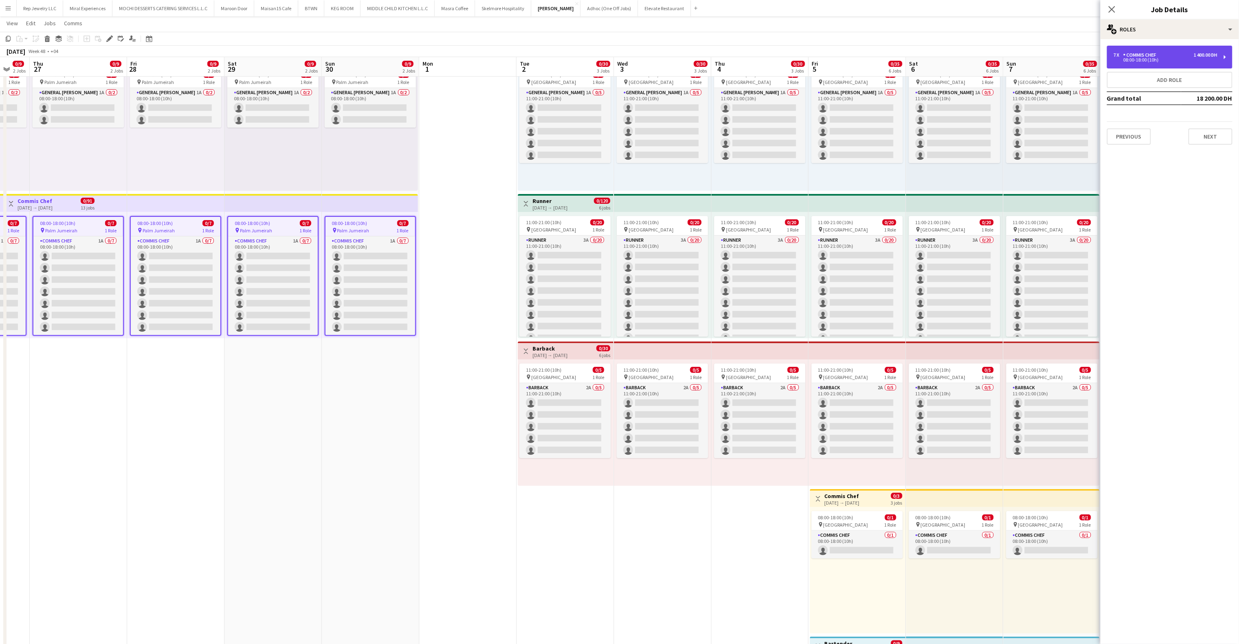
click at [1155, 58] on div "08:00-18:00 (10h)" at bounding box center [1165, 60] width 104 height 4
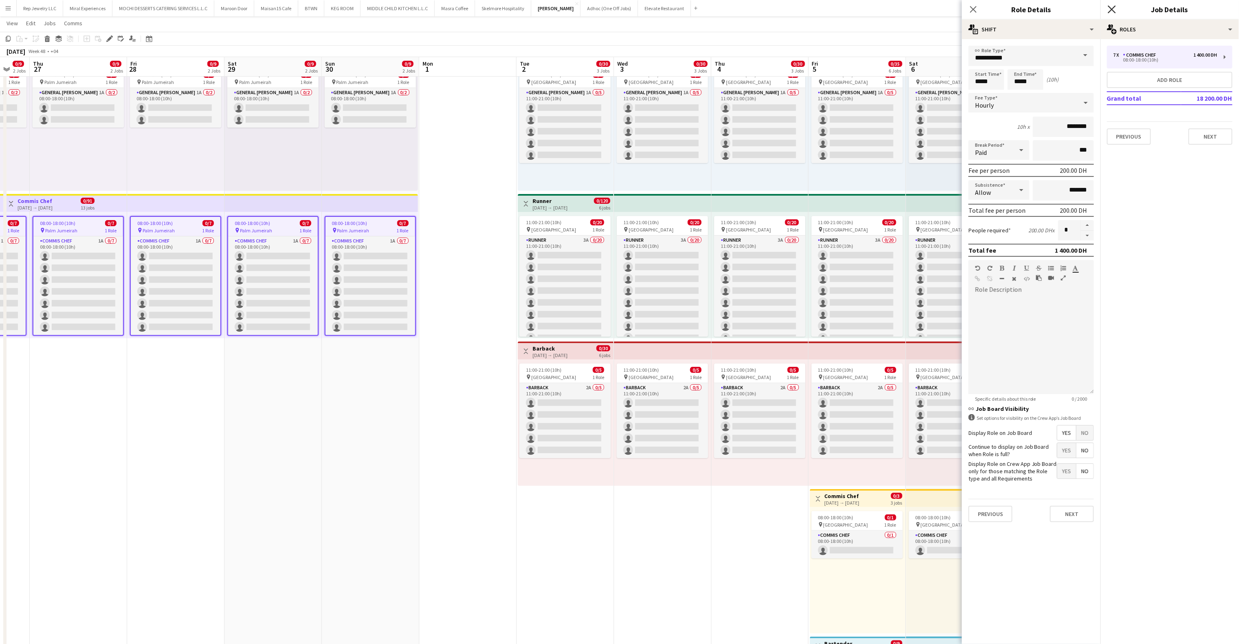
click at [1114, 8] on icon at bounding box center [1112, 9] width 8 height 8
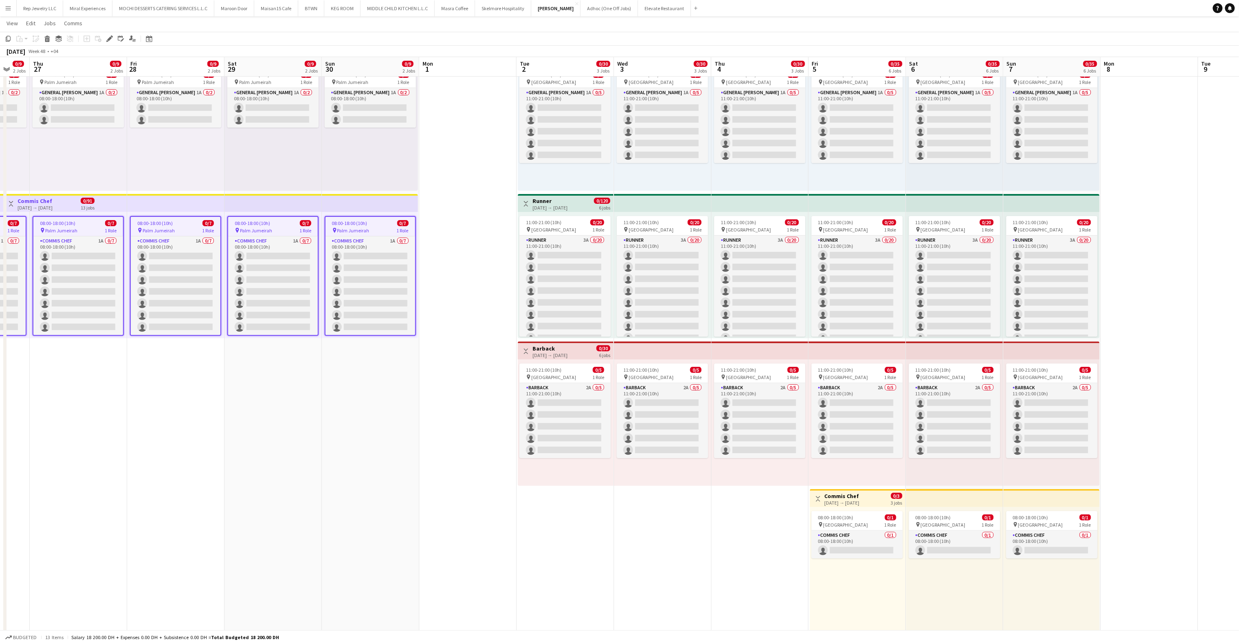
click at [660, 349] on app-top-bar at bounding box center [662, 350] width 97 height 18
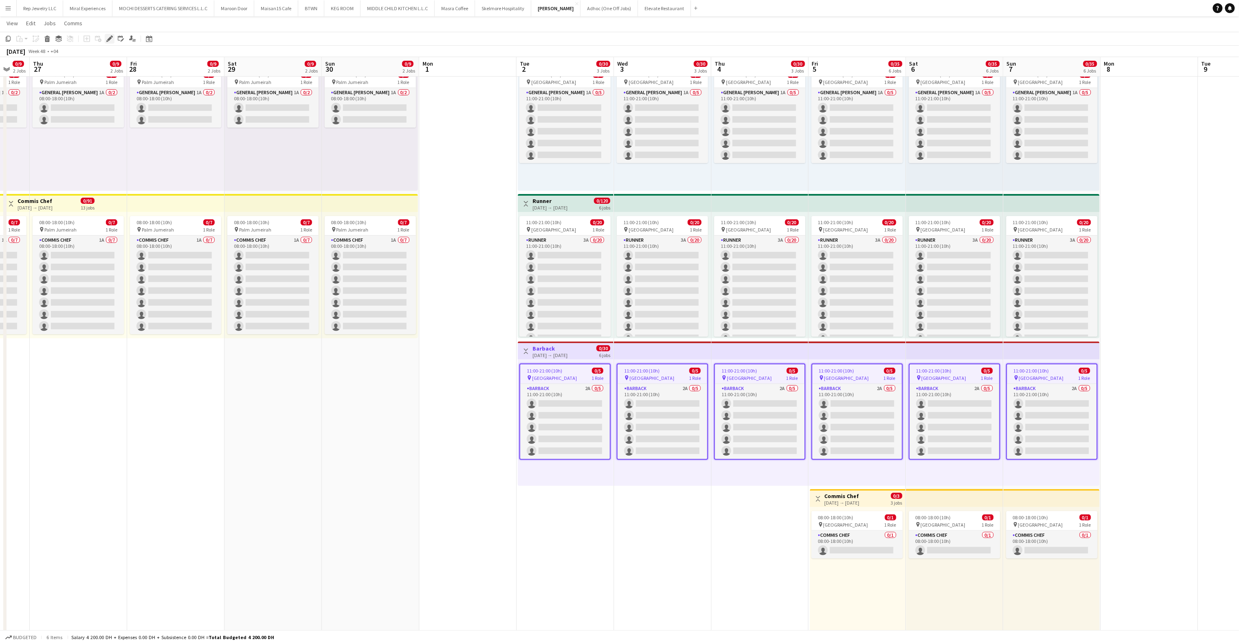
click at [110, 39] on icon "Edit" at bounding box center [109, 38] width 7 height 7
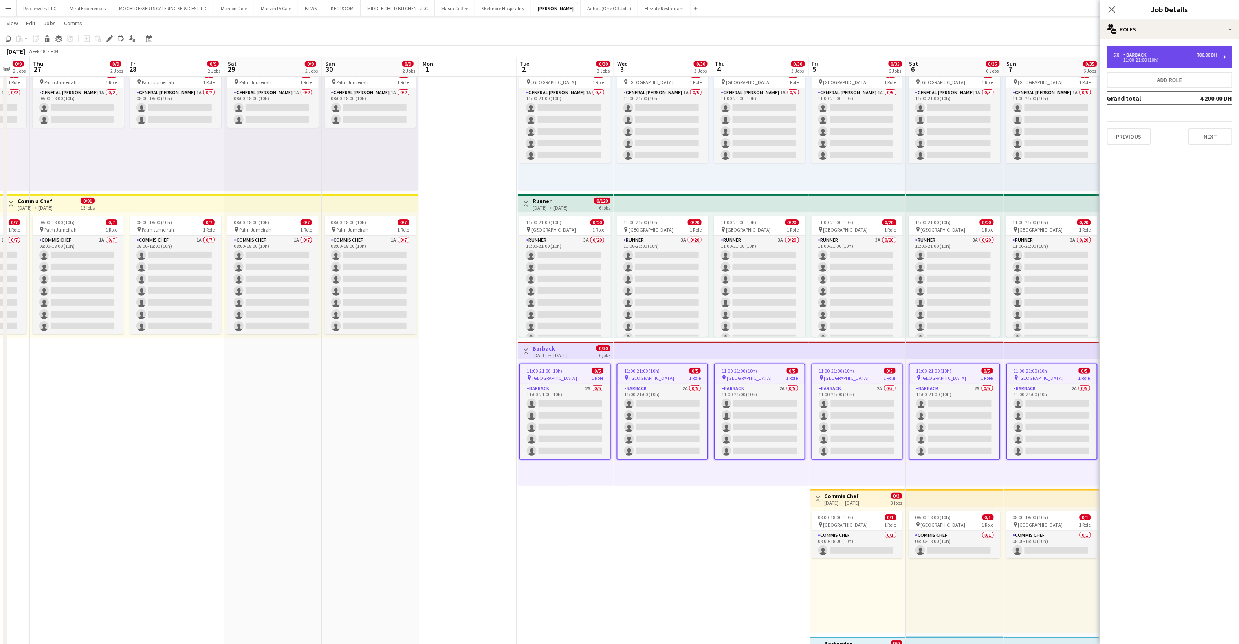
click at [1198, 58] on div "11:00-21:00 (10h)" at bounding box center [1165, 60] width 104 height 4
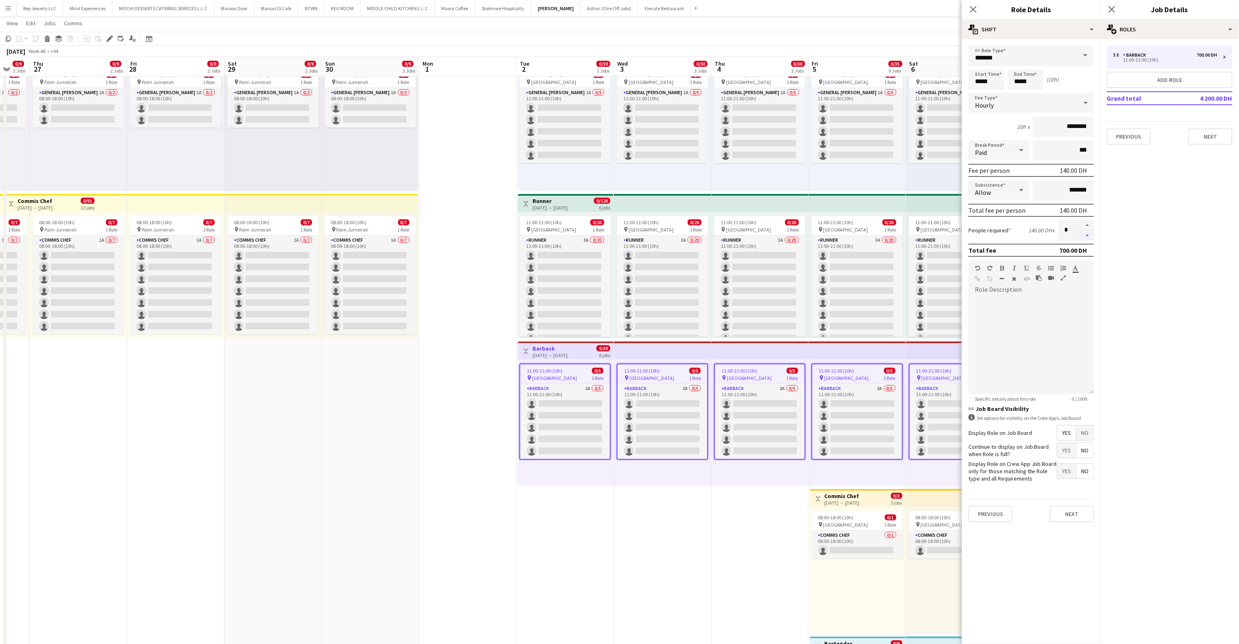
click at [1090, 237] on button "button" at bounding box center [1087, 236] width 13 height 10
type input "*"
click at [1115, 5] on icon "Close pop-in" at bounding box center [1112, 9] width 8 height 8
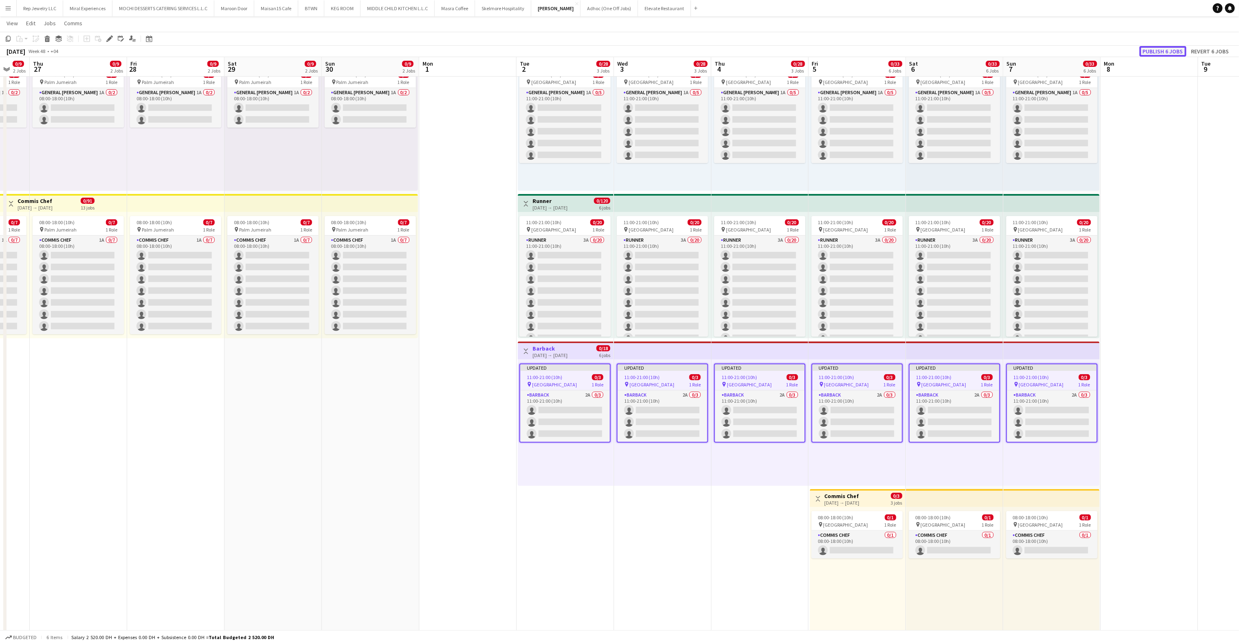
click at [1171, 52] on button "Publish 6 jobs" at bounding box center [1162, 51] width 47 height 11
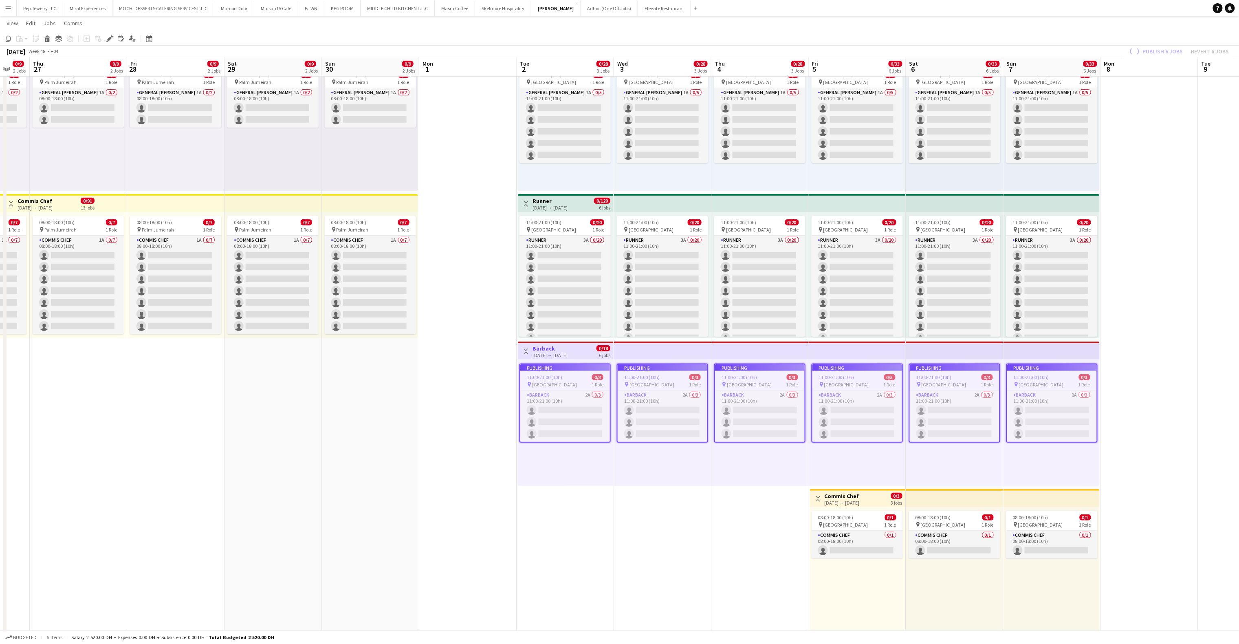
click at [1144, 150] on app-date-cell at bounding box center [1149, 487] width 97 height 888
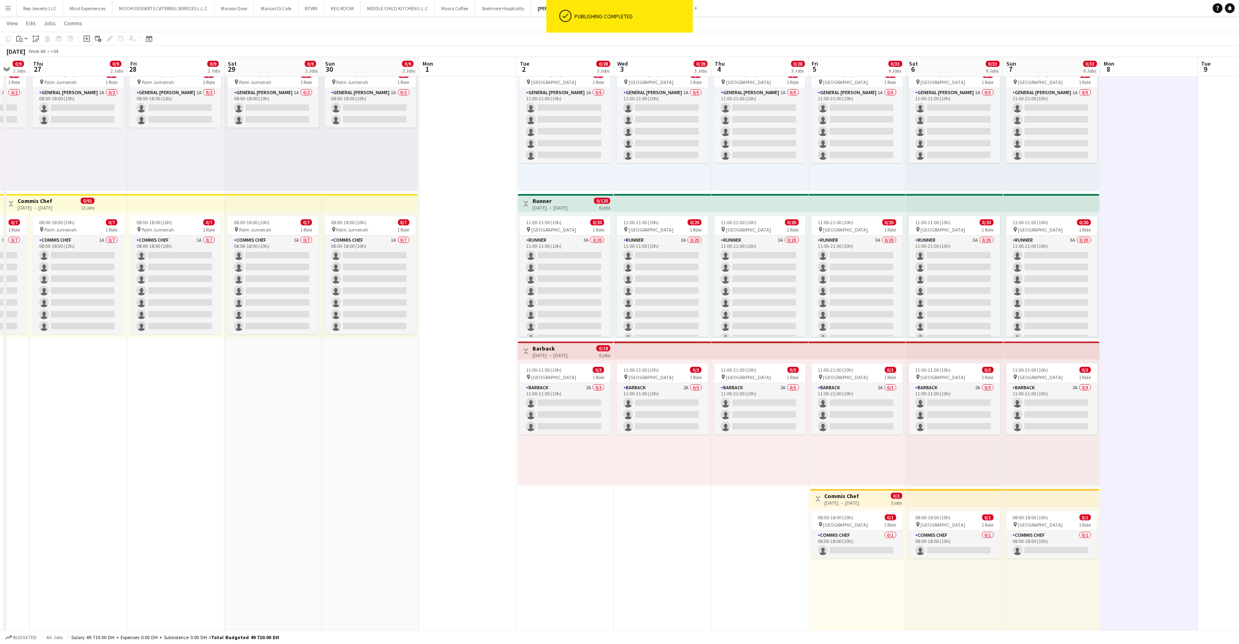
click at [1157, 185] on app-date-cell at bounding box center [1149, 487] width 97 height 888
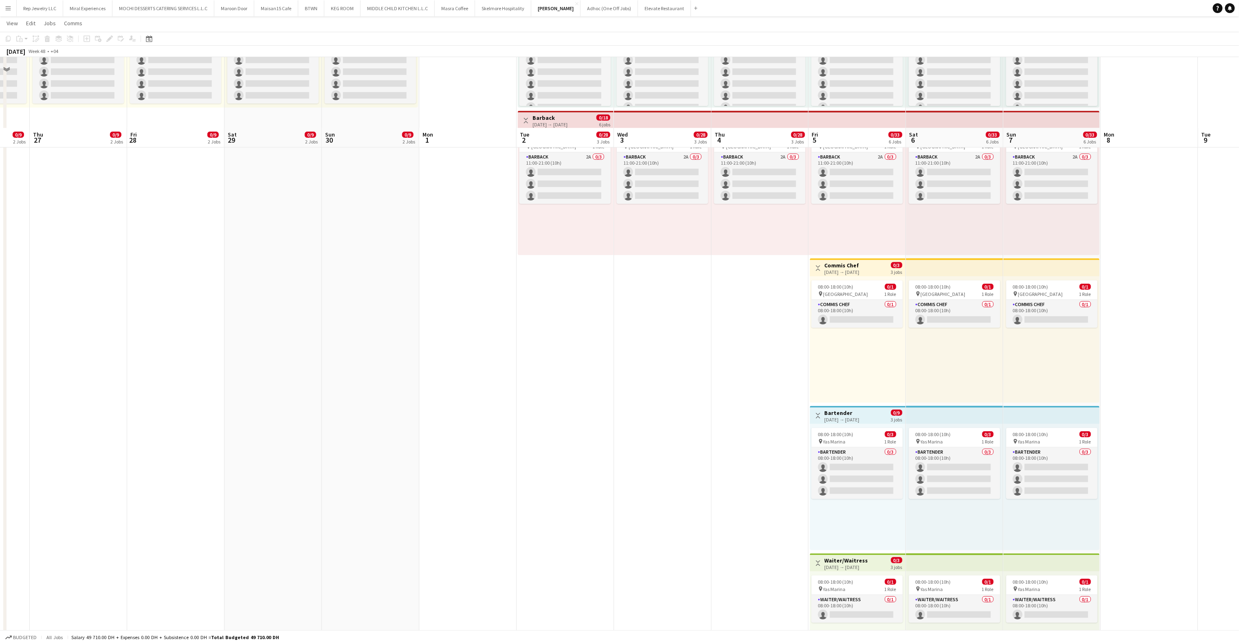
scroll to position [349, 0]
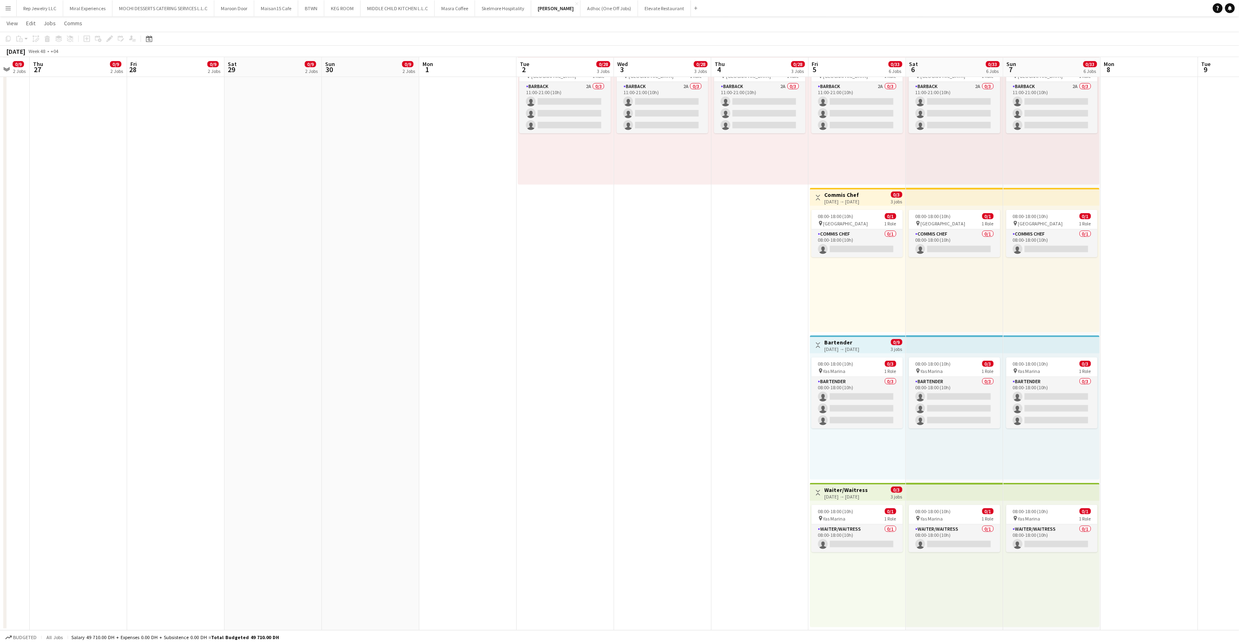
click at [921, 498] on app-top-bar at bounding box center [954, 492] width 97 height 18
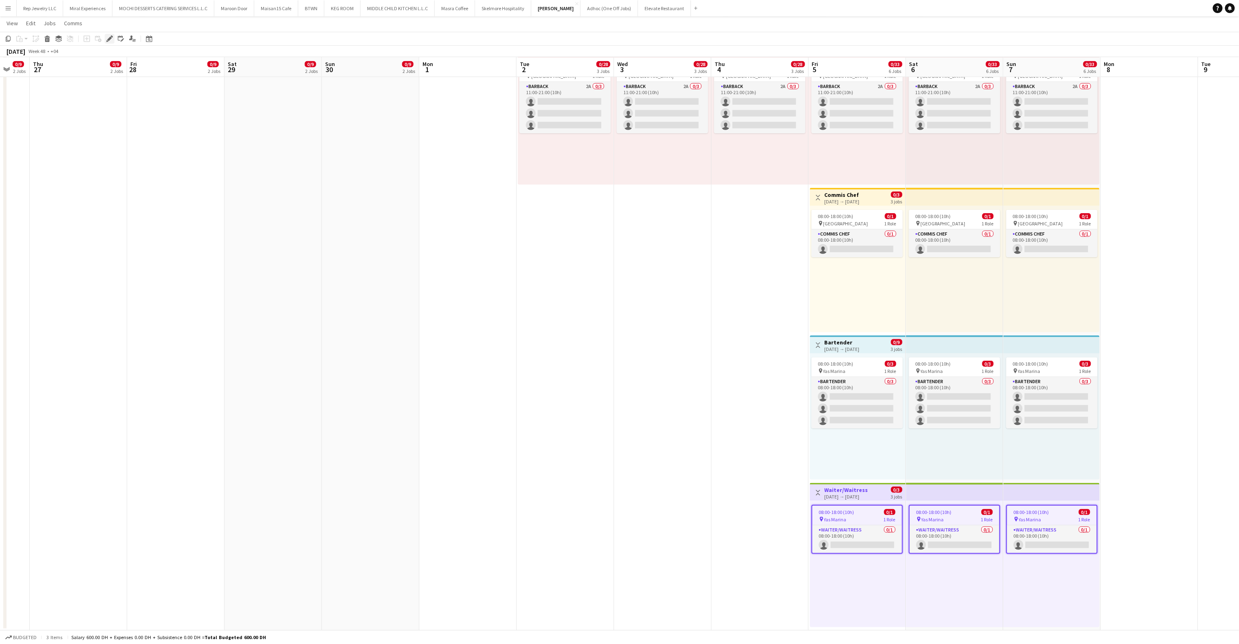
click at [107, 40] on icon "Edit" at bounding box center [109, 38] width 7 height 7
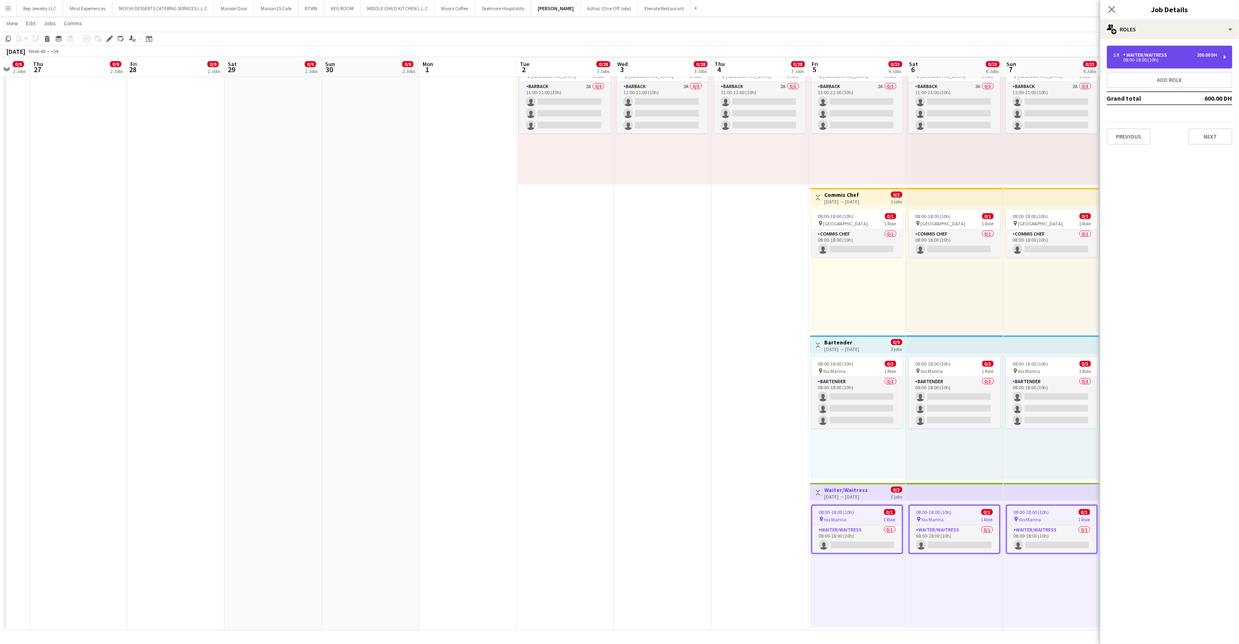
click at [1176, 64] on div "1 x Waiter/Waitress 200.00 DH 08:00-18:00 (10h)" at bounding box center [1169, 57] width 125 height 23
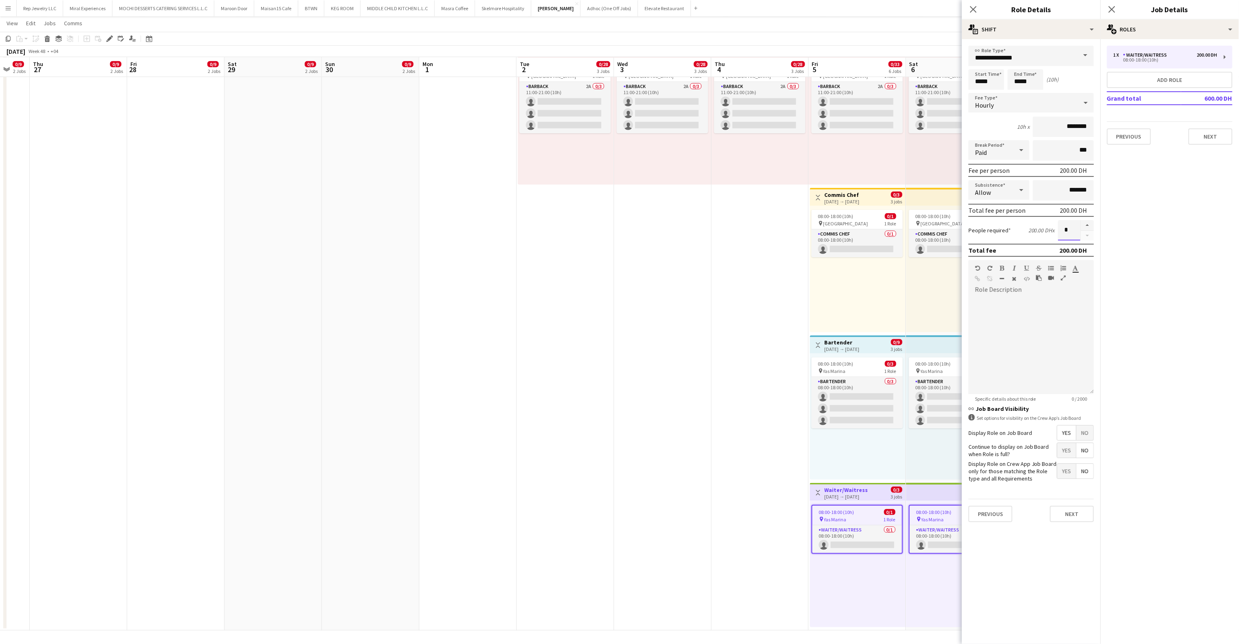
click at [1077, 227] on input "*" at bounding box center [1069, 230] width 22 height 20
type input "**"
click at [1115, 11] on icon "Close pop-in" at bounding box center [1112, 9] width 8 height 8
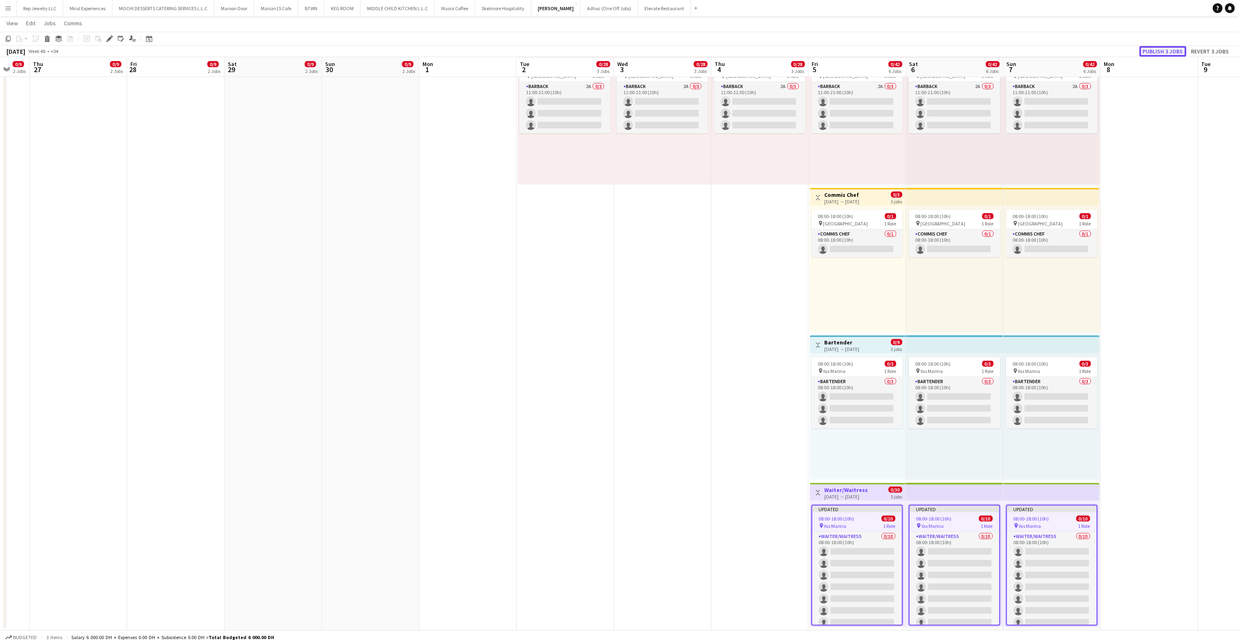
click at [1153, 52] on button "Publish 3 jobs" at bounding box center [1162, 51] width 47 height 11
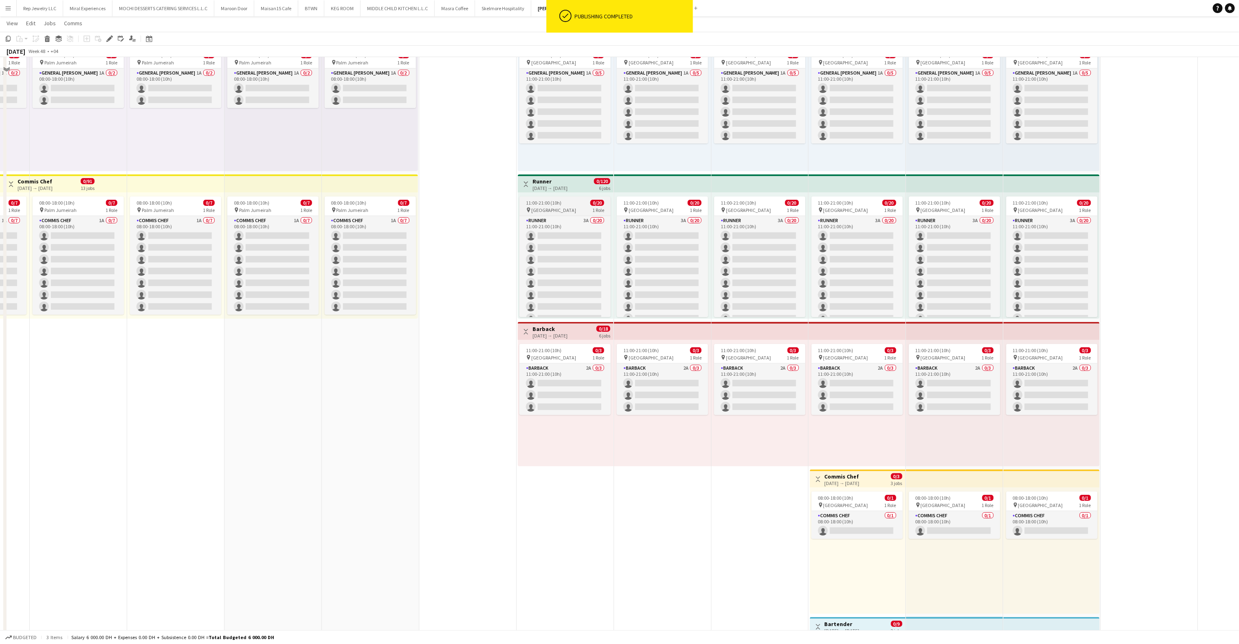
scroll to position [0, 0]
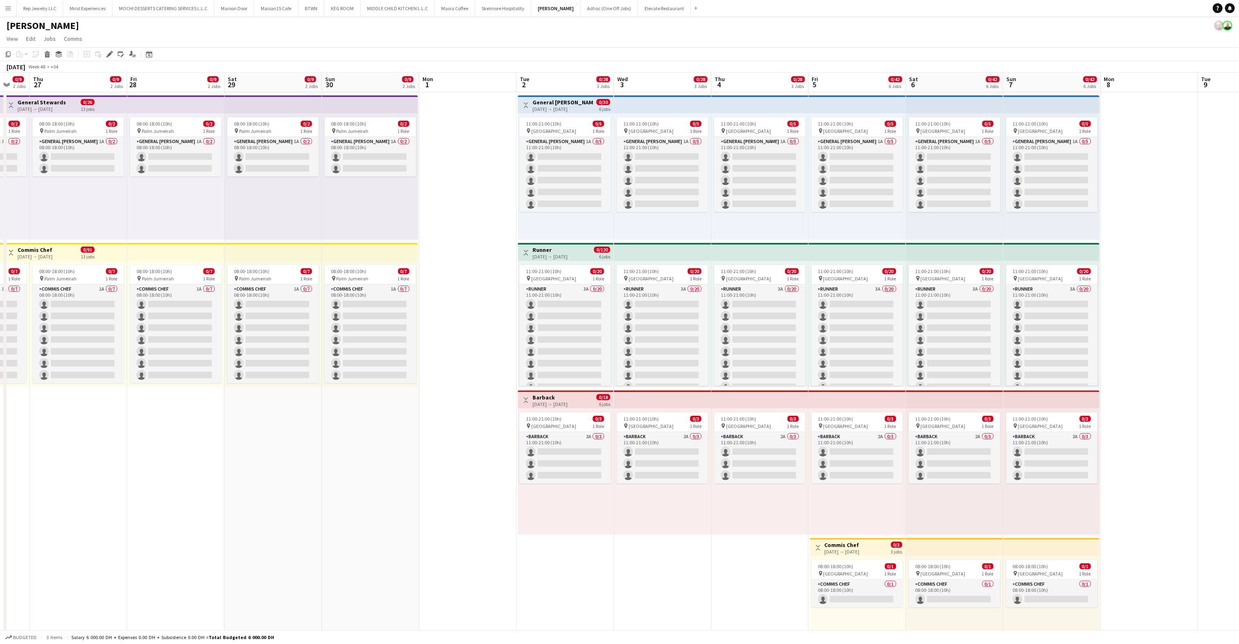
click at [654, 107] on app-top-bar at bounding box center [662, 104] width 97 height 18
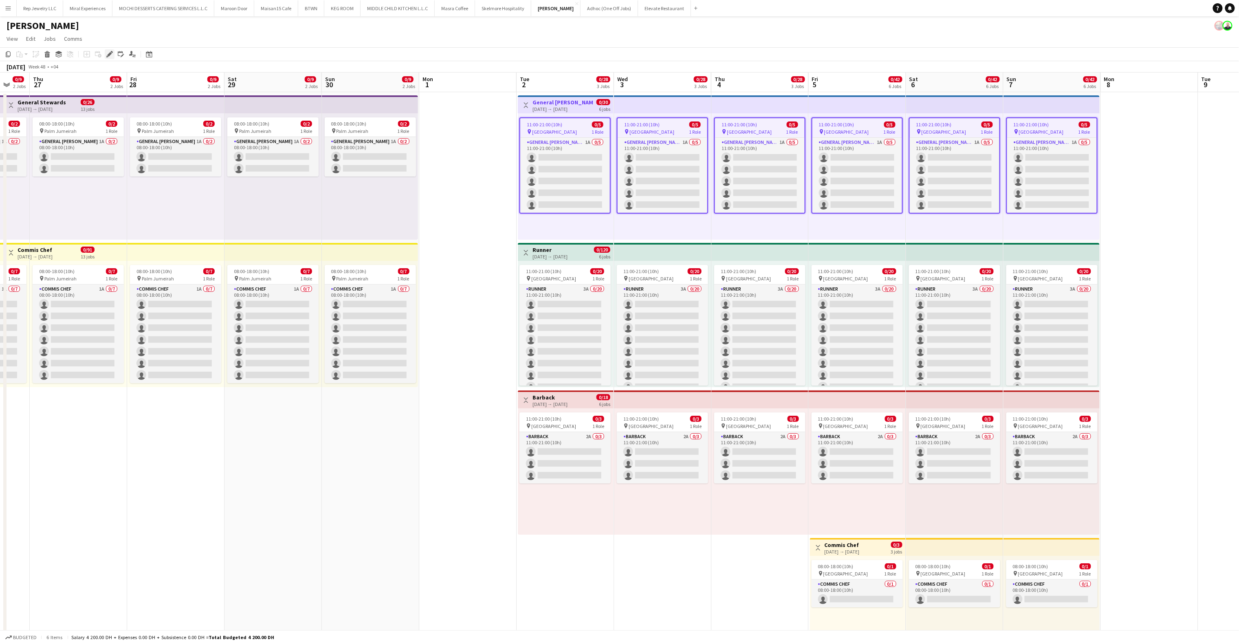
click at [109, 58] on div "Edit" at bounding box center [110, 54] width 10 height 10
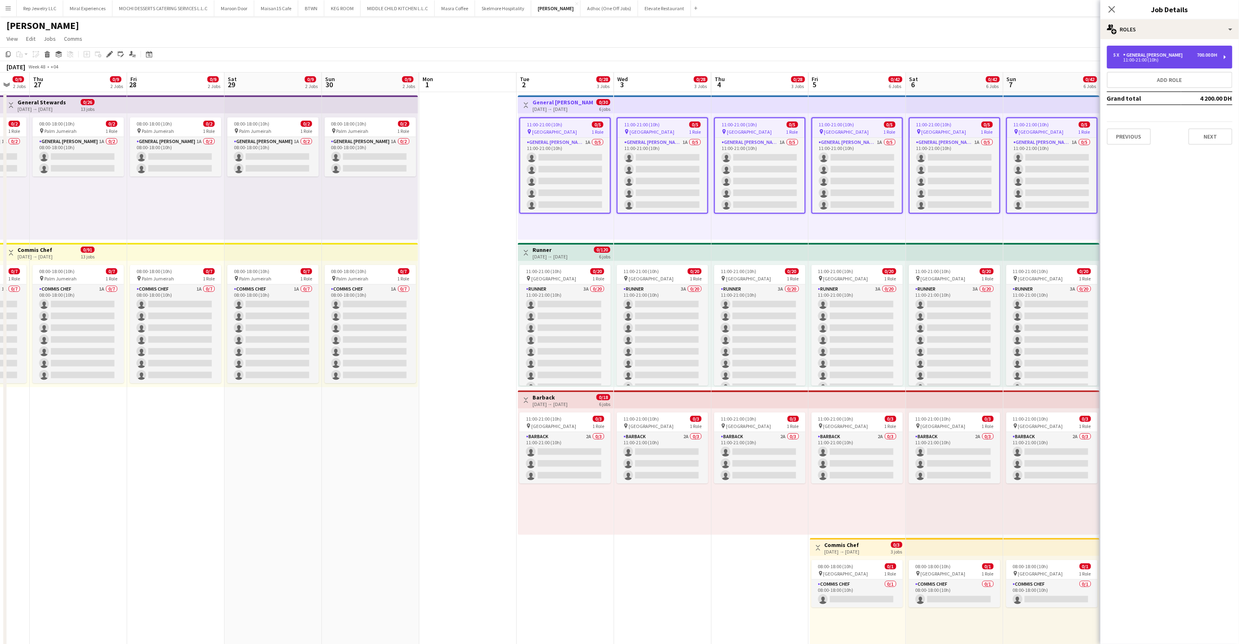
click at [1209, 61] on div "11:00-21:00 (10h)" at bounding box center [1165, 60] width 104 height 4
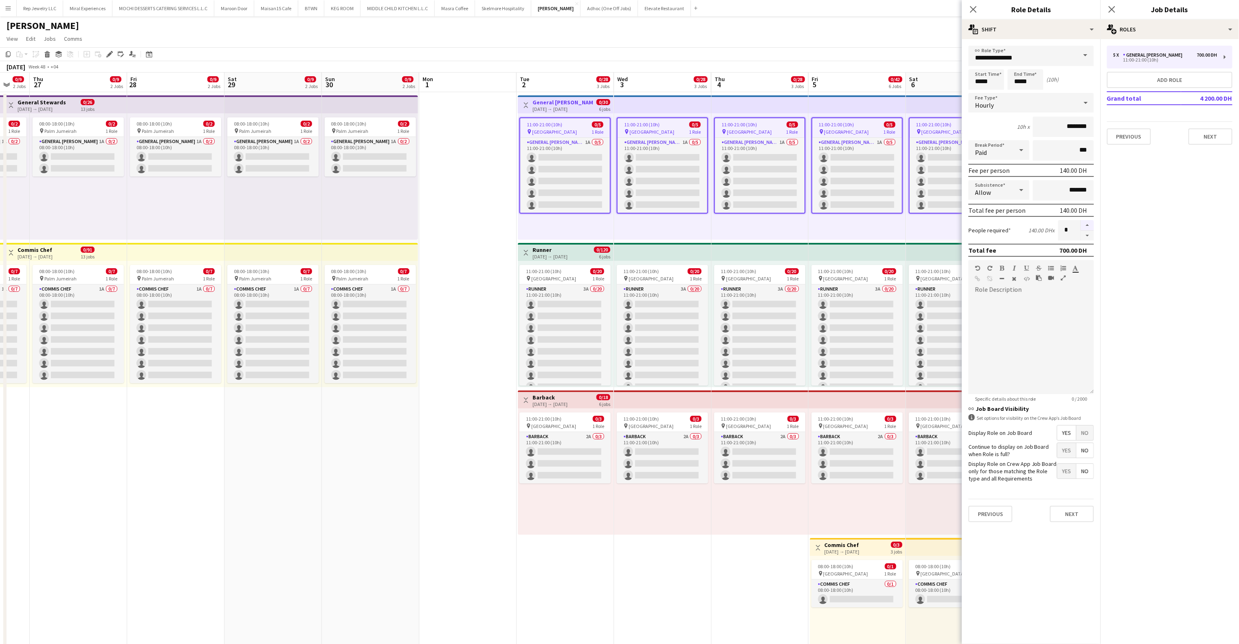
click at [1093, 223] on button "button" at bounding box center [1087, 225] width 13 height 11
type input "*"
click at [1114, 4] on app-icon "Close pop-in" at bounding box center [1112, 10] width 12 height 12
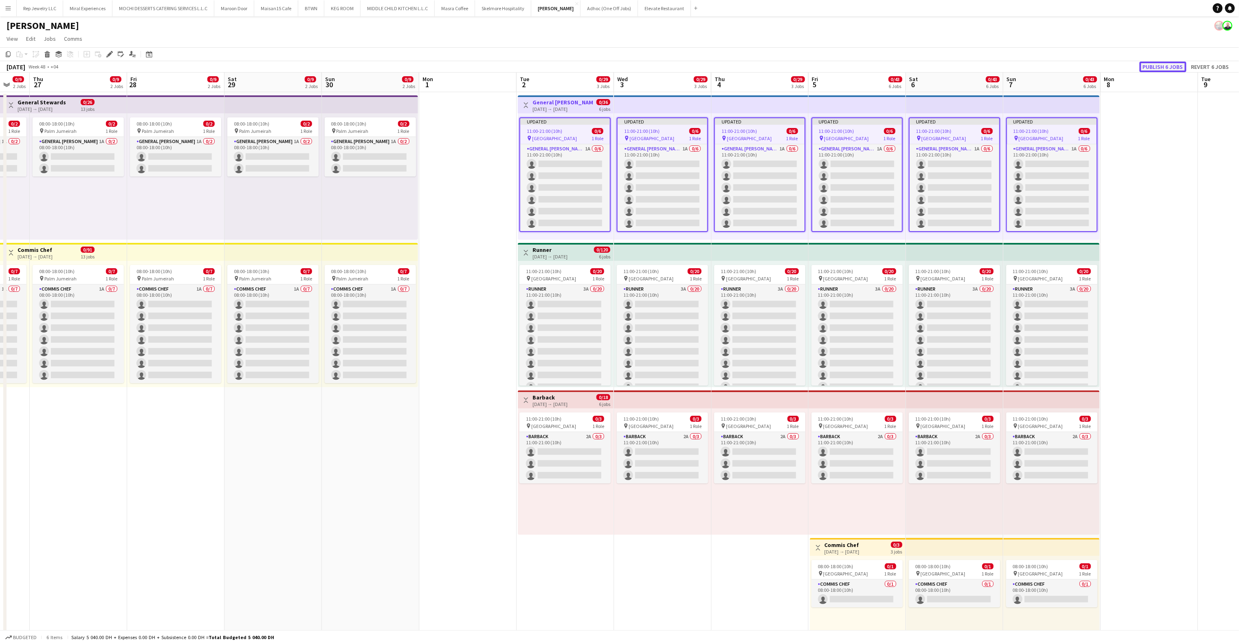
click at [1163, 70] on button "Publish 6 jobs" at bounding box center [1162, 67] width 47 height 11
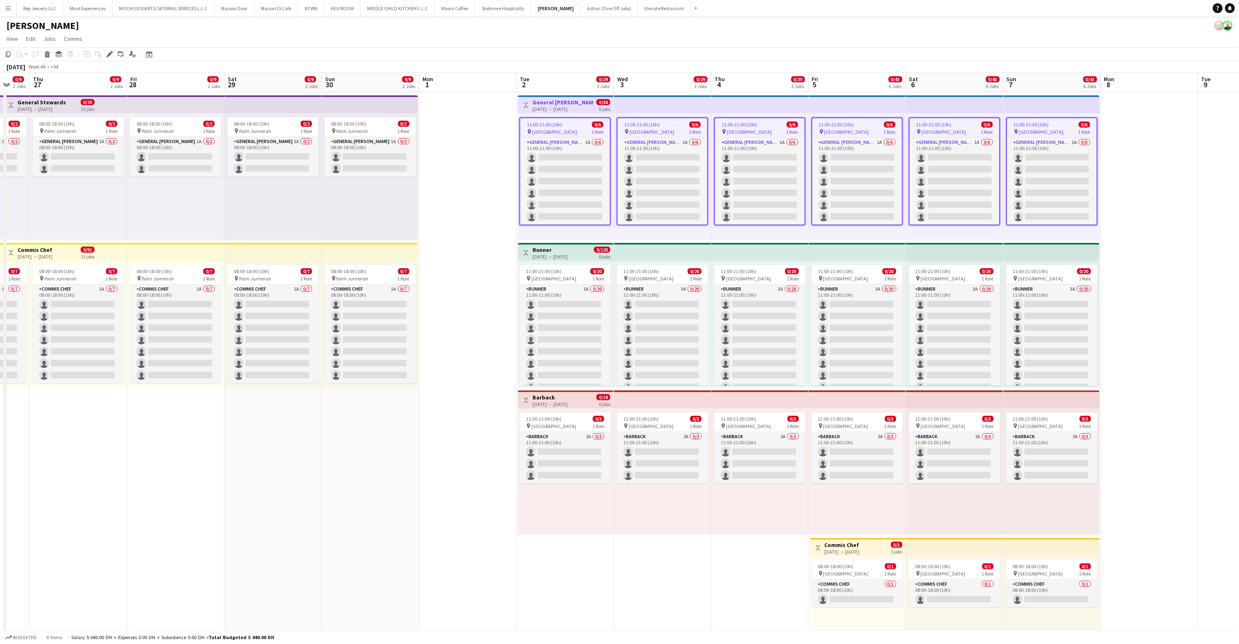
click at [855, 548] on div "05-12-2025 → 07-12-2025" at bounding box center [842, 551] width 35 height 6
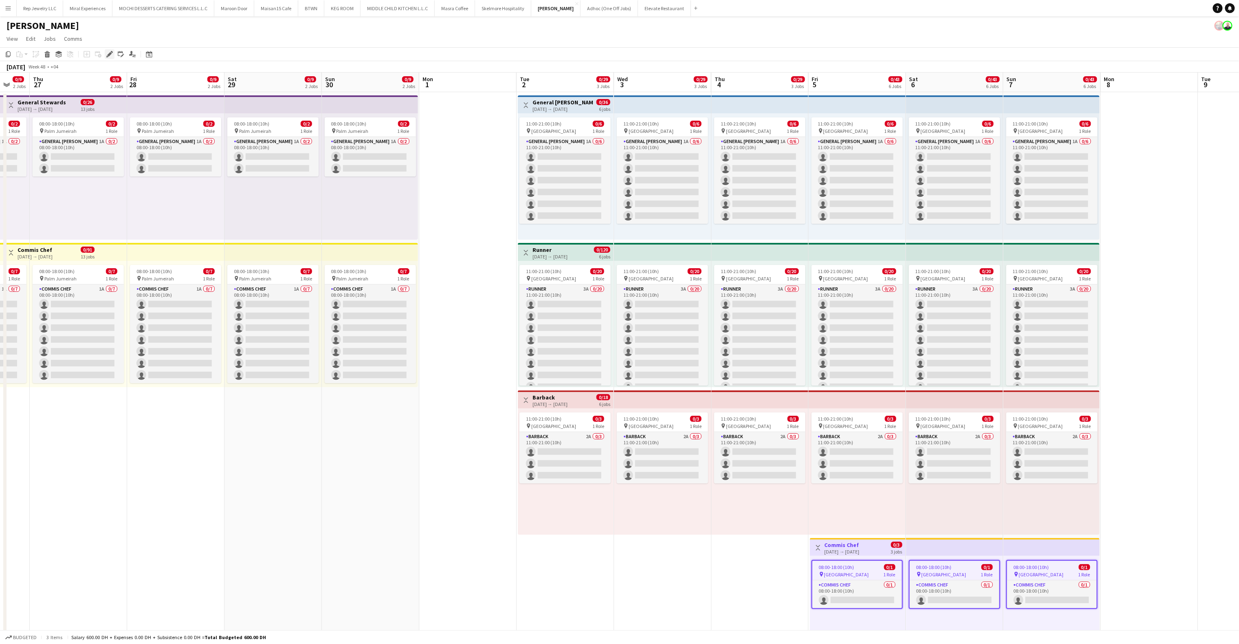
click at [110, 52] on icon "Edit" at bounding box center [109, 54] width 7 height 7
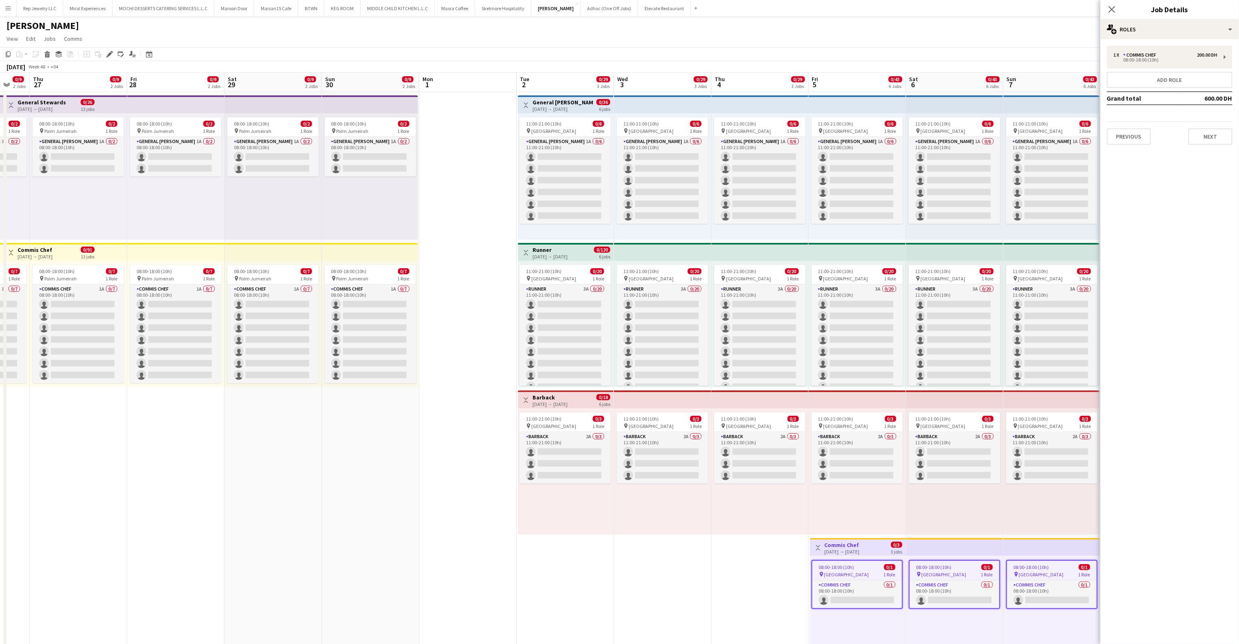
click at [1178, 44] on div "1 x Commis Chef 200.00 DH 08:00-18:00 (10h) Add role Grand total 600.00 DH Prev…" at bounding box center [1169, 95] width 139 height 112
click at [1181, 55] on div "1 x Commis Chef 200.00 DH" at bounding box center [1165, 55] width 104 height 6
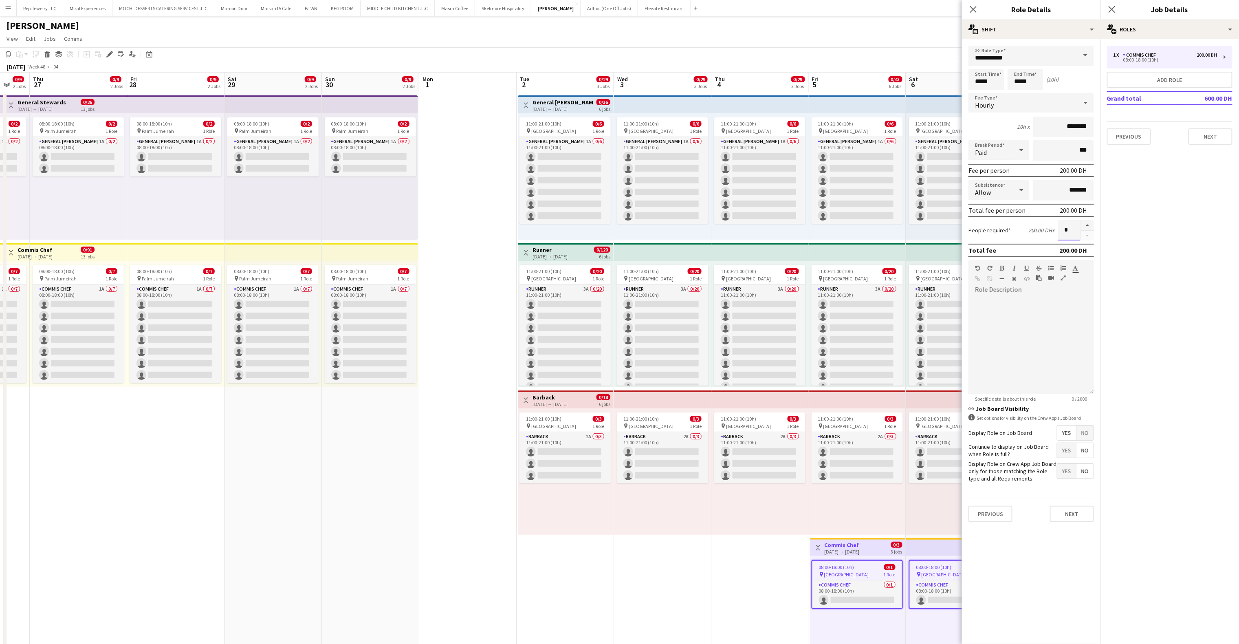
click at [1077, 230] on input "*" at bounding box center [1069, 230] width 22 height 20
type input "**"
click at [1107, 9] on app-icon "Close pop-in" at bounding box center [1112, 10] width 12 height 12
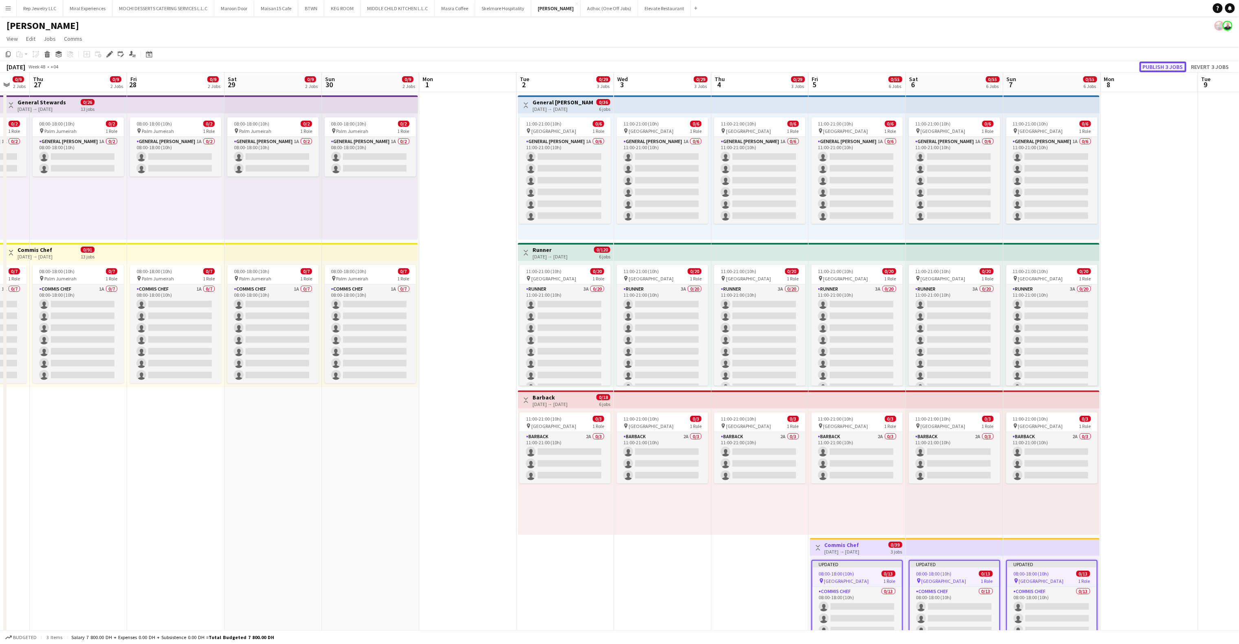
click at [1157, 65] on button "Publish 3 jobs" at bounding box center [1162, 67] width 47 height 11
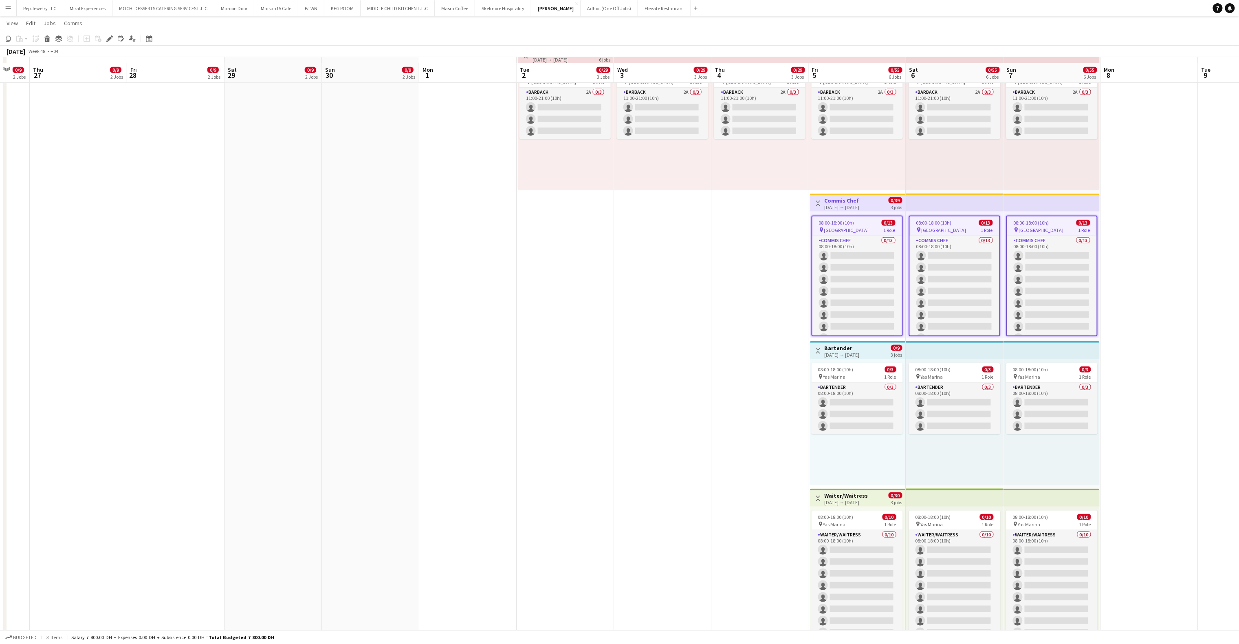
scroll to position [349, 0]
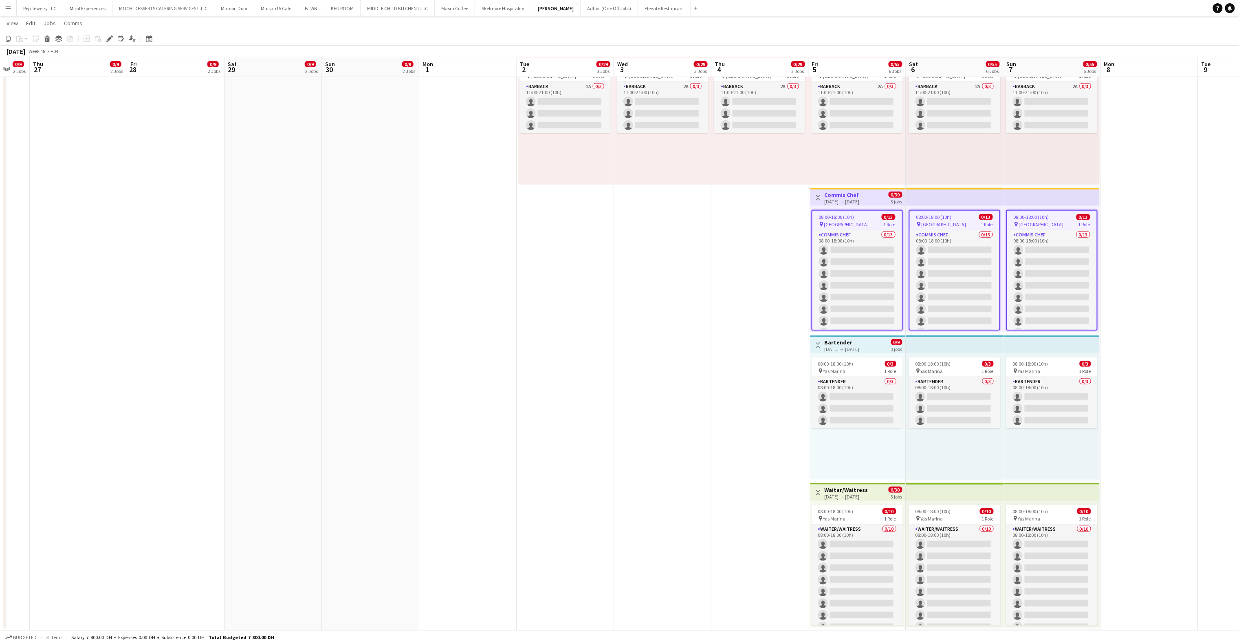
click at [694, 279] on app-date-cell "11:00-21:00 (10h) 0/6 pin Yas Marina Circuit 1 Role General Steward 1A 0/6 11:0…" at bounding box center [662, 186] width 97 height 888
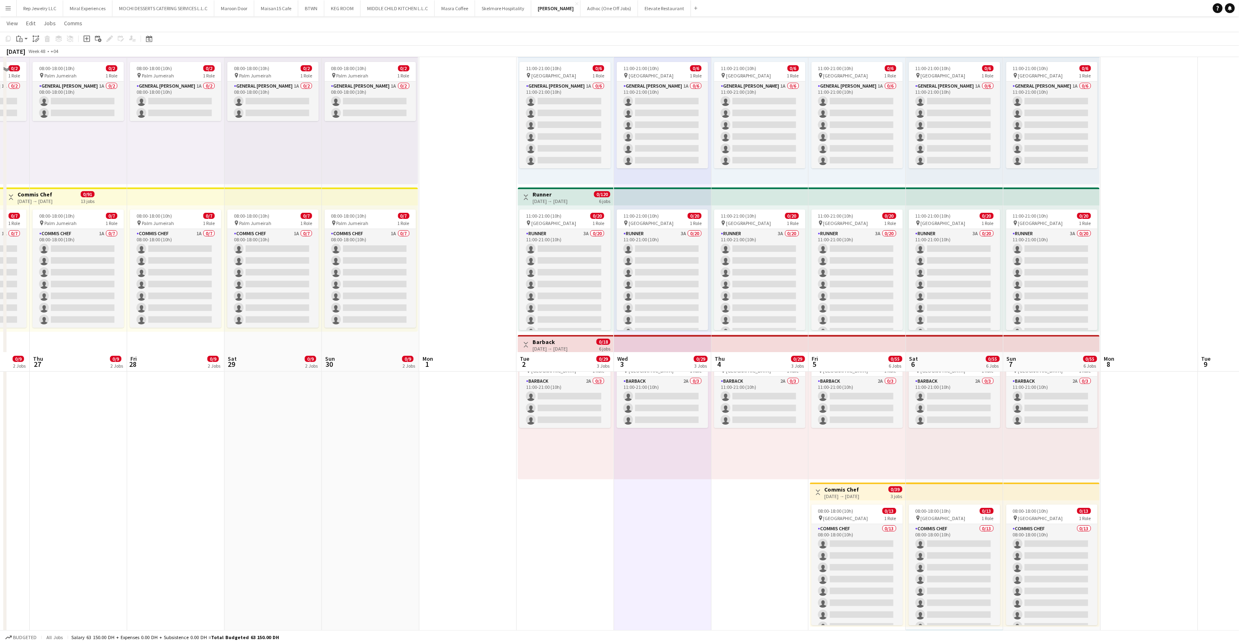
scroll to position [0, 0]
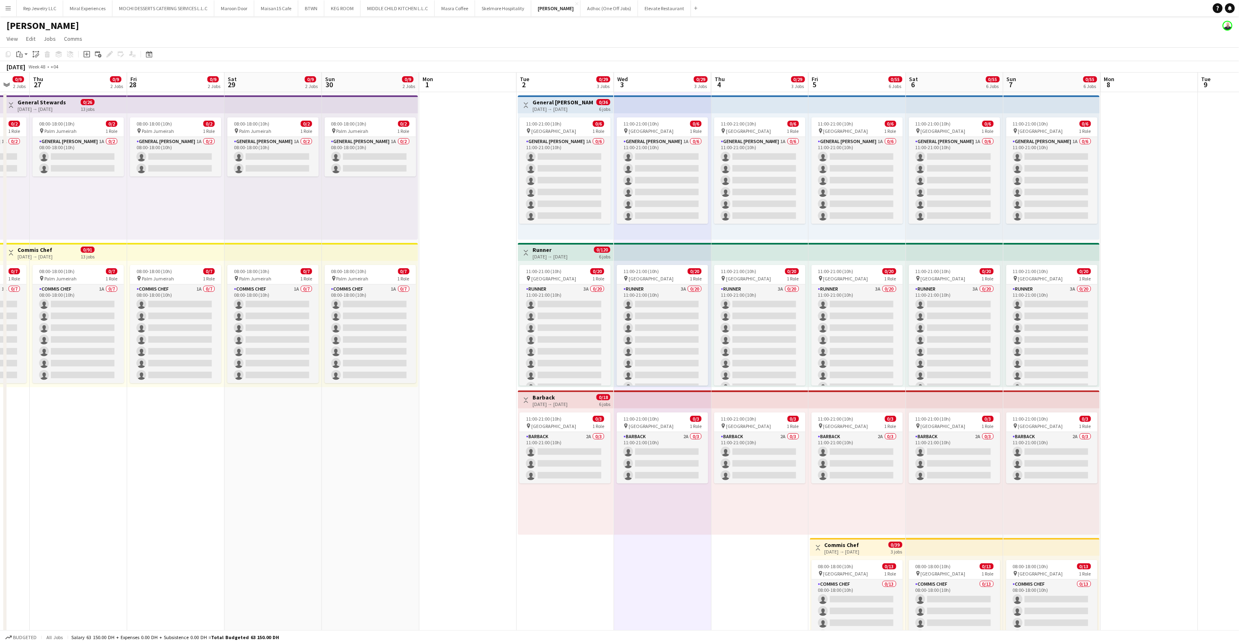
click at [1085, 7] on app-navbar "Menu Boards Boards Boards All jobs Status Workforce Workforce My Workforce Recr…" at bounding box center [619, 8] width 1239 height 16
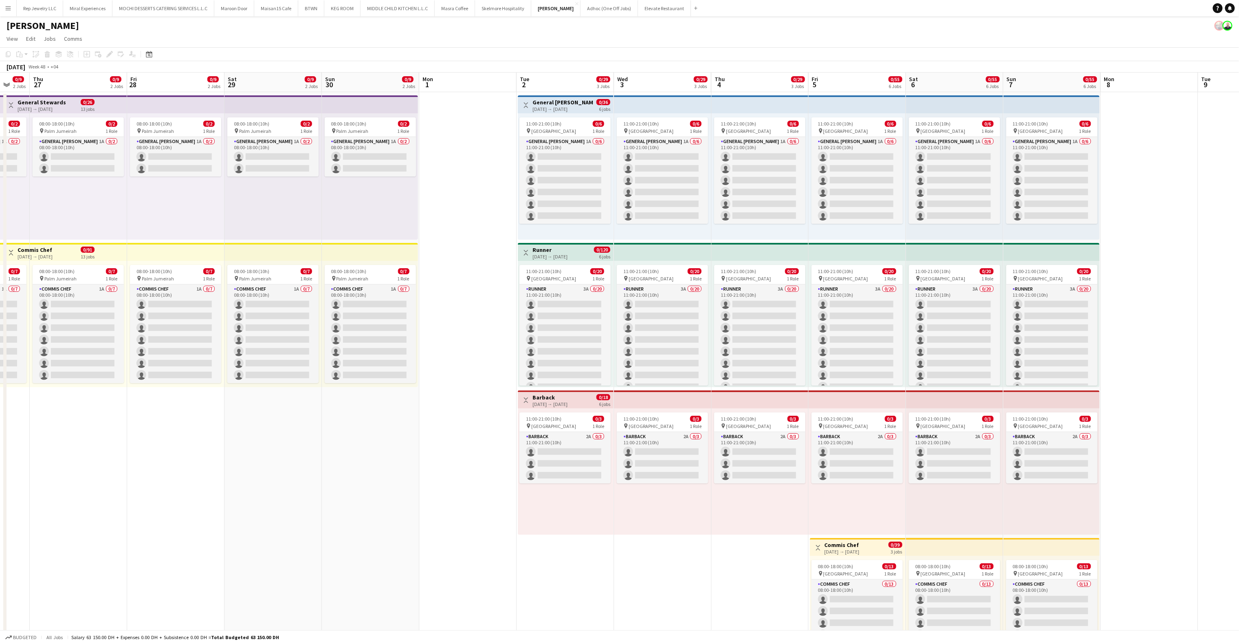
click at [1128, 22] on div "[PERSON_NAME]" at bounding box center [619, 23] width 1239 height 15
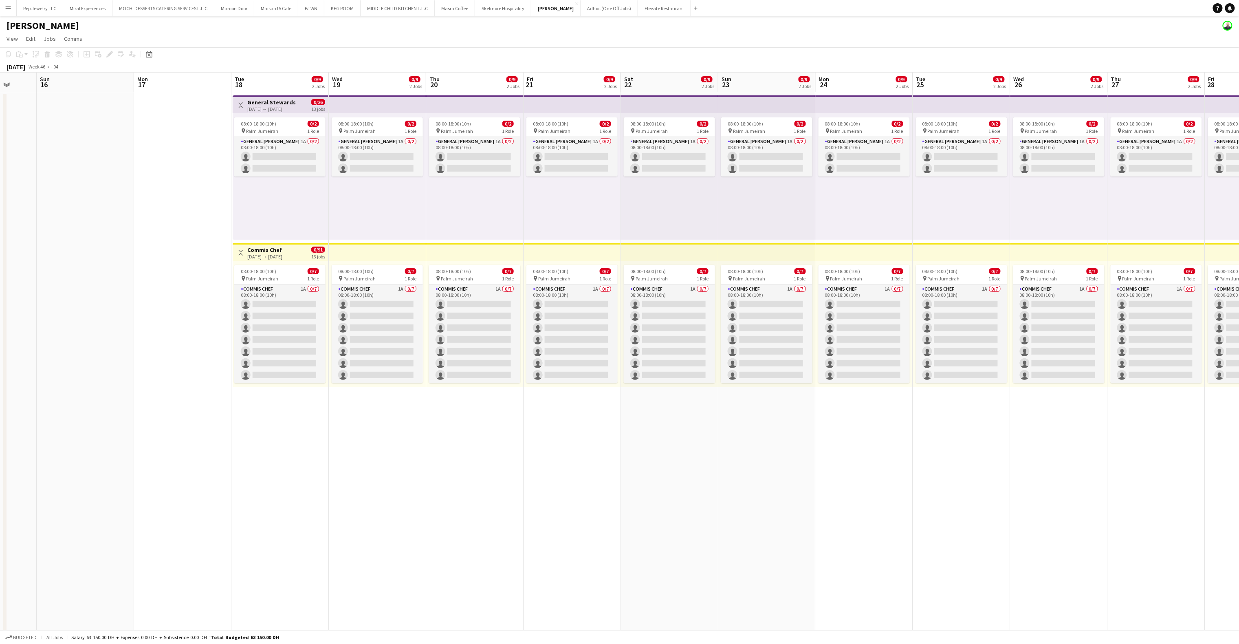
scroll to position [0, 255]
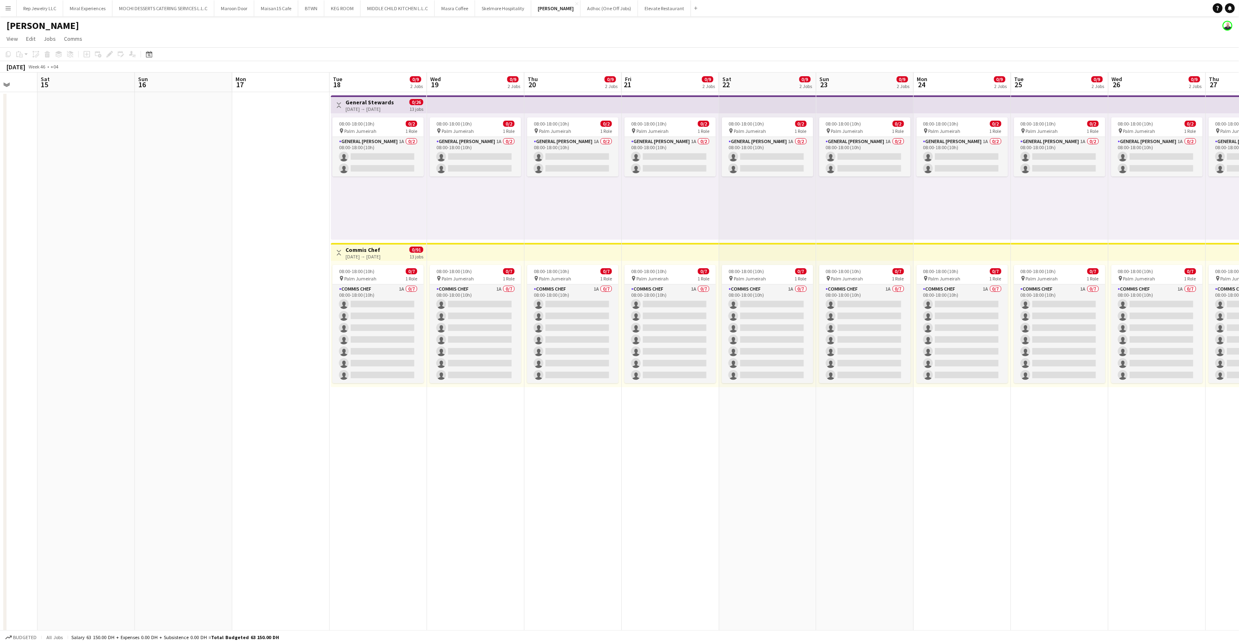
drag, startPoint x: 781, startPoint y: 420, endPoint x: 777, endPoint y: 413, distance: 7.7
click at [781, 420] on app-date-cell "08:00-18:00 (10h) 0/2 pin Palm Jumeirah 1 Role General Steward 1A 0/2 08:00-18:…" at bounding box center [767, 536] width 97 height 888
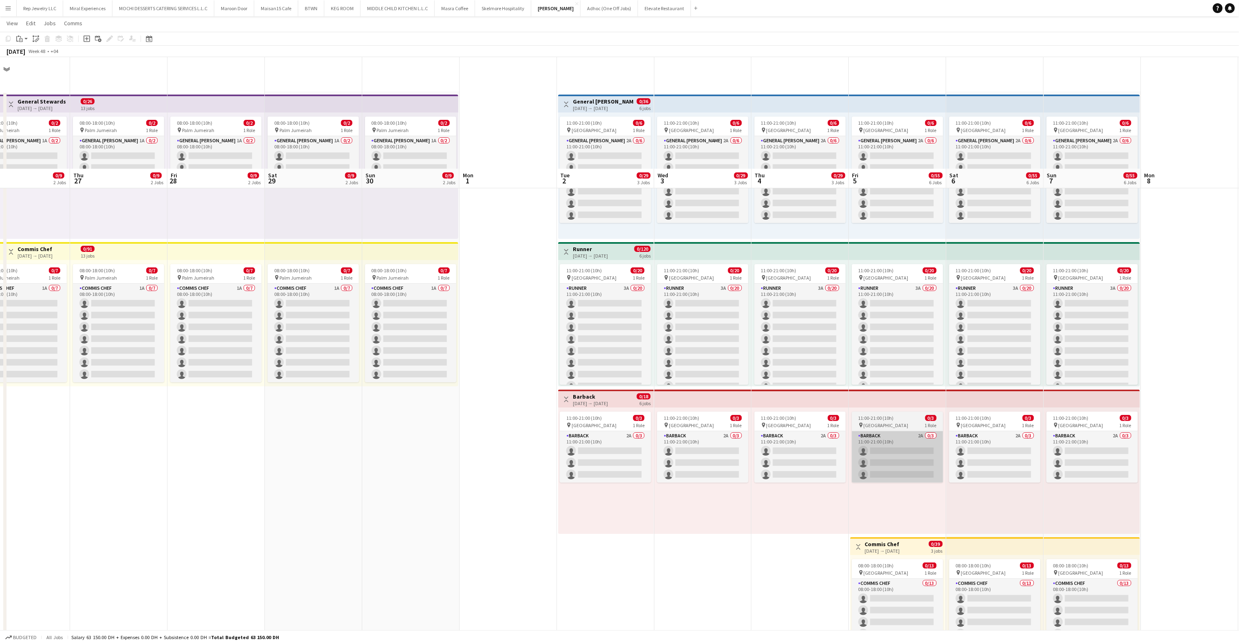
scroll to position [292, 0]
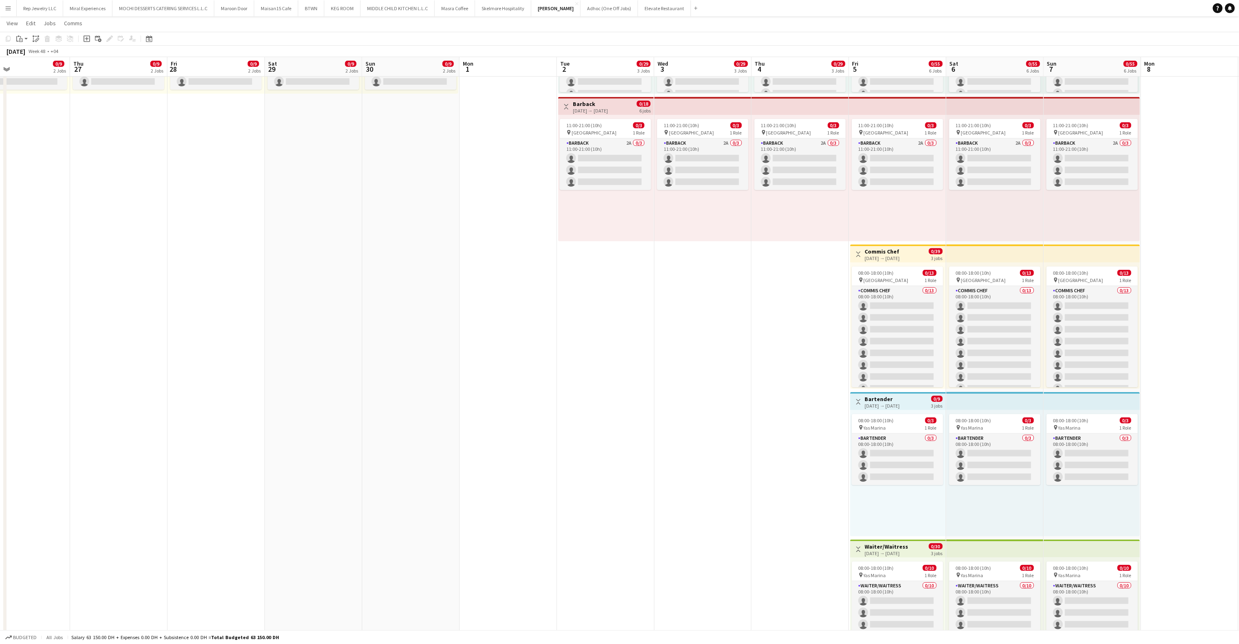
click at [884, 396] on h3 "Bartender" at bounding box center [882, 398] width 35 height 7
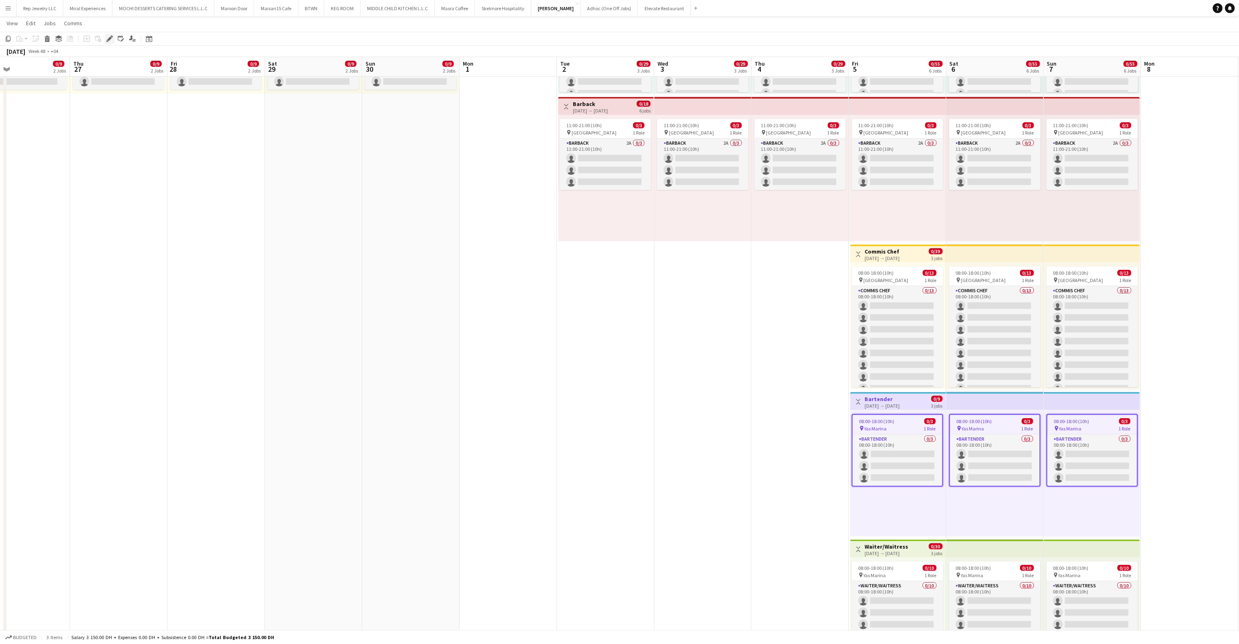
click at [111, 41] on icon "Edit" at bounding box center [109, 38] width 7 height 7
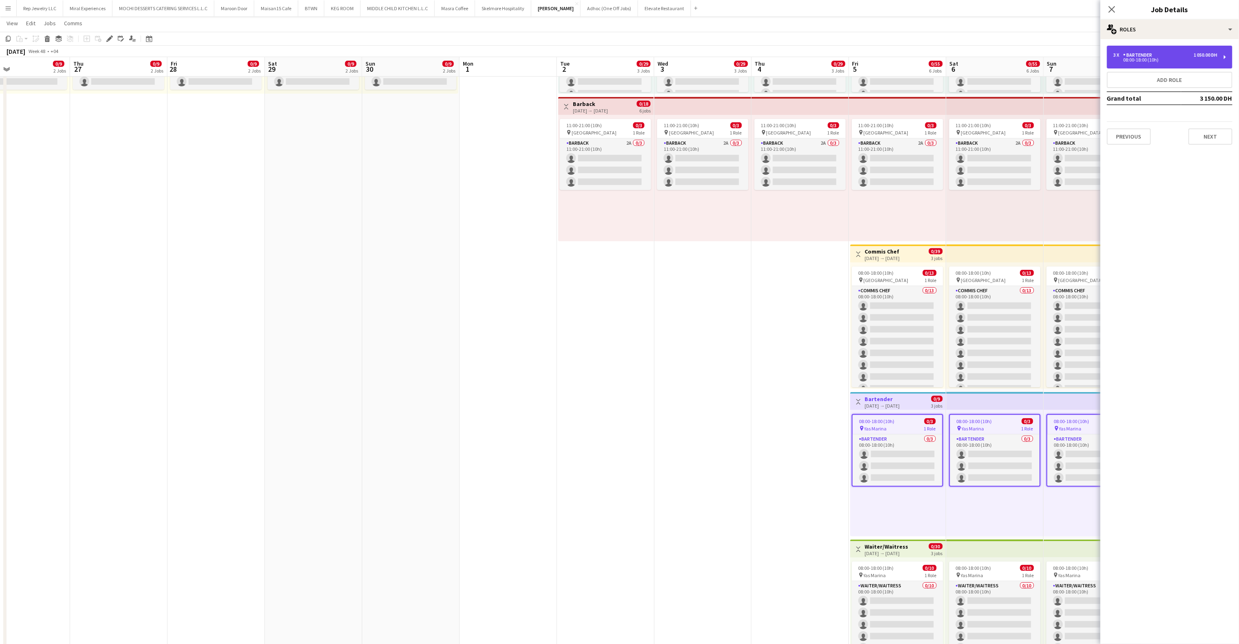
click at [1148, 59] on div "08:00-18:00 (10h)" at bounding box center [1165, 60] width 104 height 4
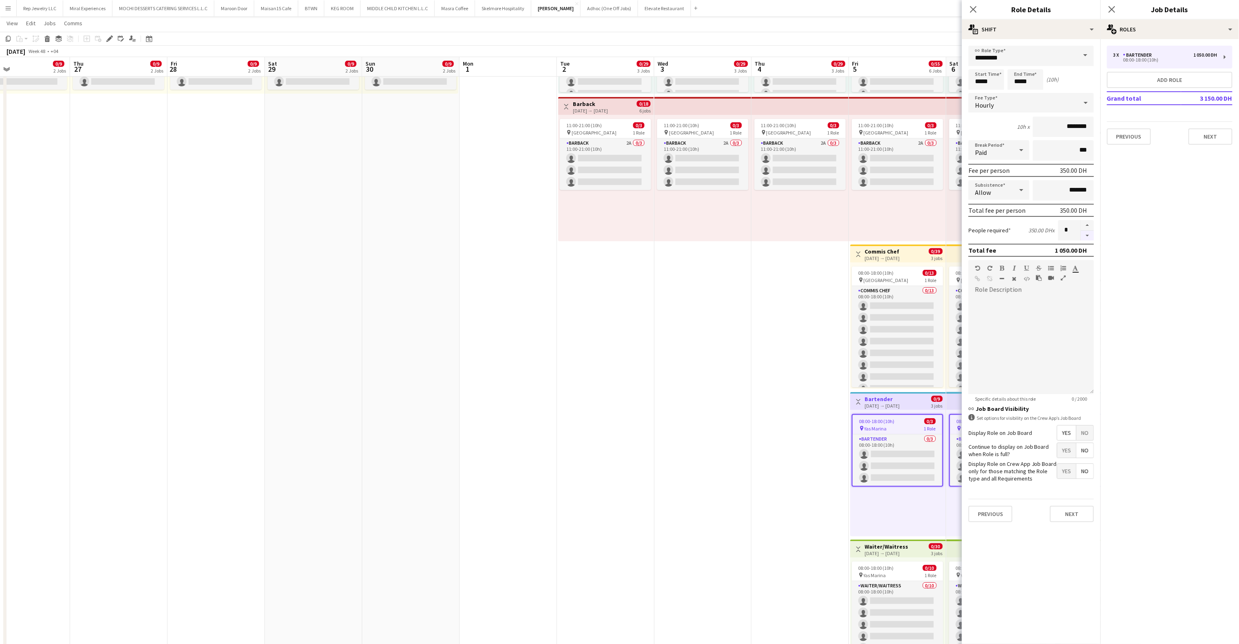
click at [1087, 233] on button "button" at bounding box center [1087, 236] width 13 height 10
type input "*"
click at [1112, 9] on icon at bounding box center [1112, 9] width 8 height 8
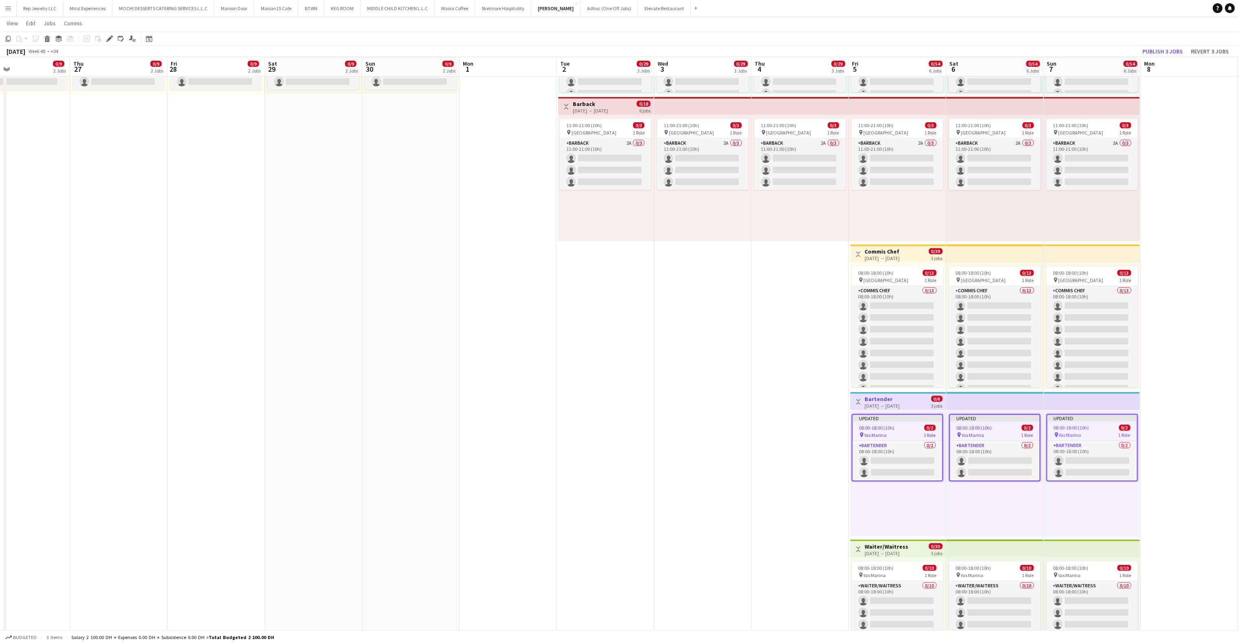
click at [1152, 43] on app-toolbar "Copy Paste Paste Ctrl+V Paste with crew Ctrl+Shift+V Paste linked Job Delete Gr…" at bounding box center [619, 39] width 1239 height 14
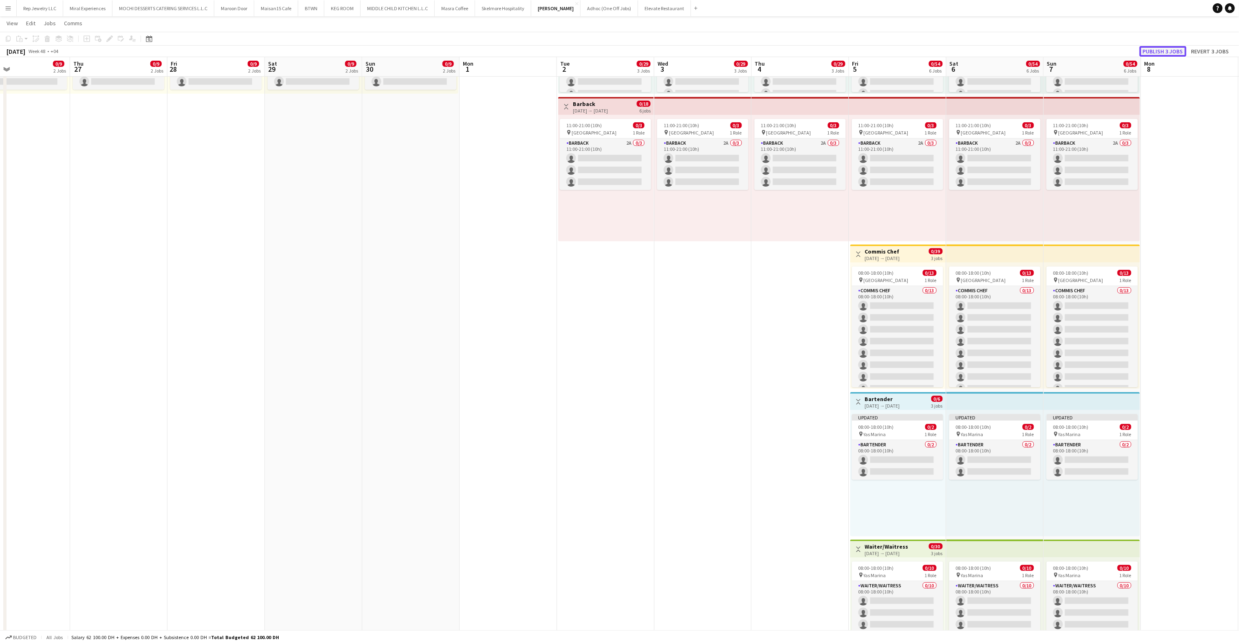
click at [1154, 47] on button "Publish 3 jobs" at bounding box center [1162, 51] width 47 height 11
click at [1219, 301] on app-date-cell at bounding box center [1189, 243] width 97 height 888
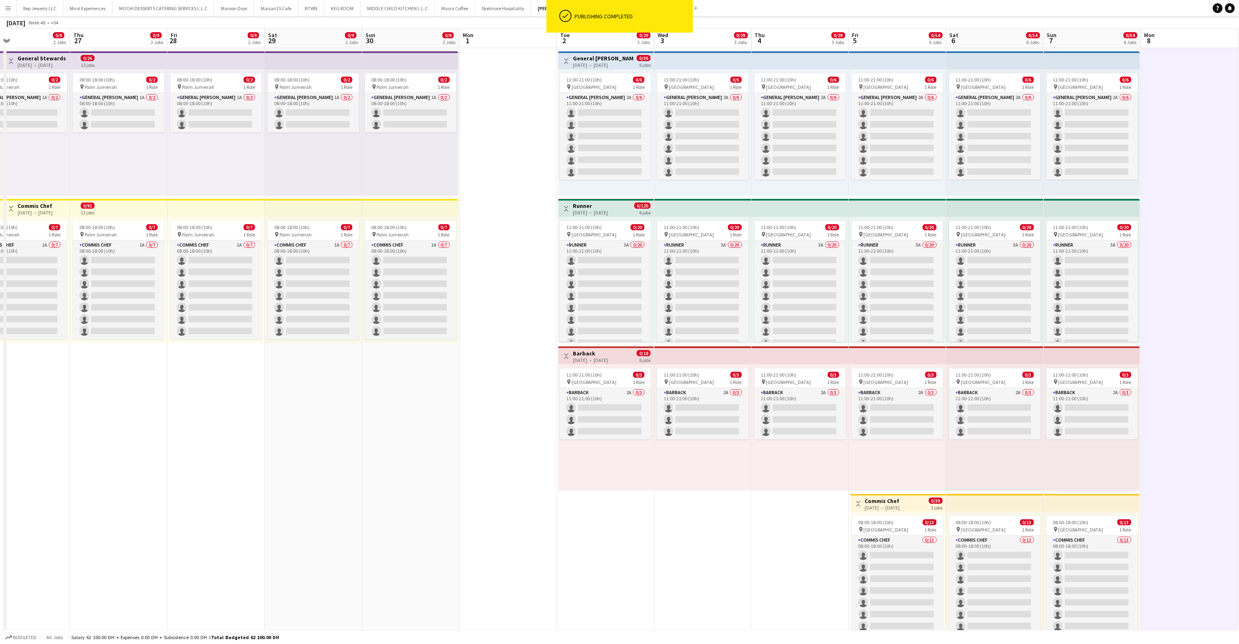
scroll to position [0, 0]
